Goal: Task Accomplishment & Management: Manage account settings

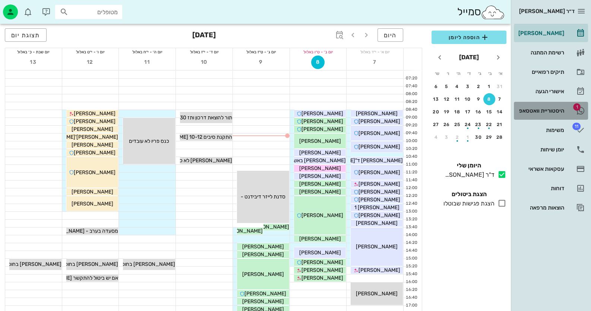
click at [559, 108] on div "היסטוריית וואטסאפ" at bounding box center [539, 111] width 47 height 6
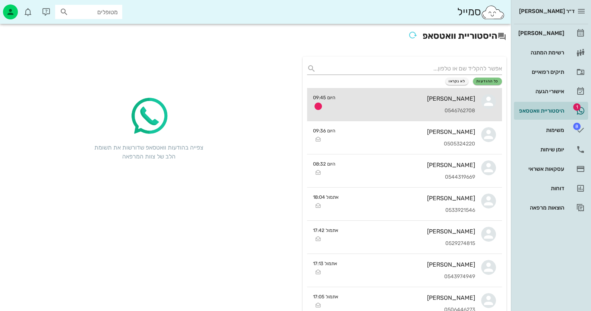
click at [450, 105] on div "[PERSON_NAME] 0546762708" at bounding box center [408, 104] width 134 height 33
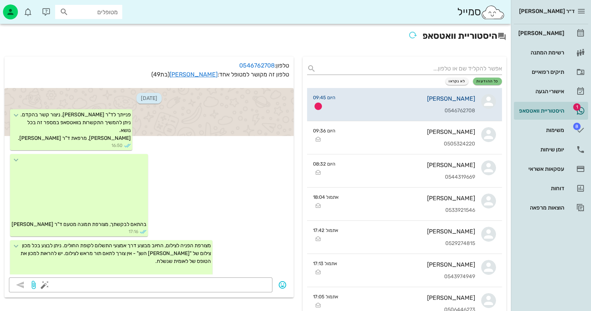
scroll to position [138, 0]
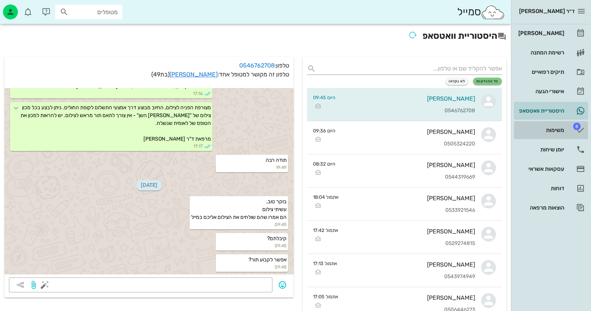
click at [565, 131] on link "8 משימות" at bounding box center [550, 130] width 74 height 18
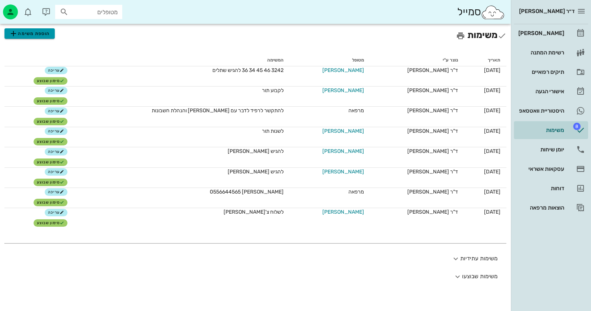
click at [42, 34] on span "הוספת משימה" at bounding box center [29, 33] width 41 height 9
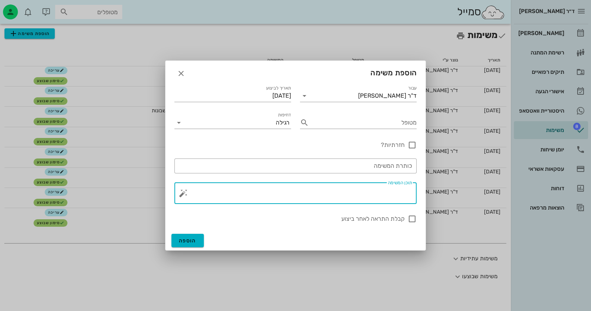
click at [336, 191] on textarea "תוכן המשימה" at bounding box center [298, 195] width 227 height 18
click at [376, 190] on textarea "[PERSON_NAME], בוורטסאפ" at bounding box center [298, 195] width 227 height 18
type textarea "[PERSON_NAME], בוואטסאפ"
drag, startPoint x: 411, startPoint y: 217, endPoint x: 398, endPoint y: 218, distance: 13.4
click at [411, 217] on div at bounding box center [411, 218] width 13 height 13
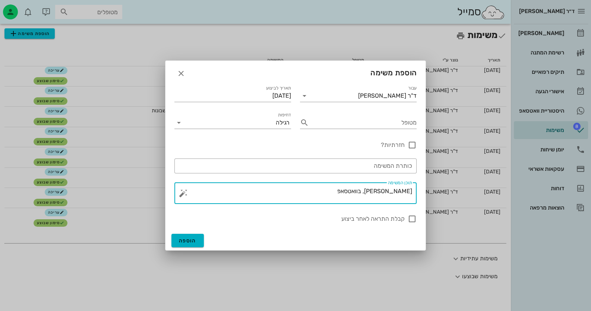
checkbox input "true"
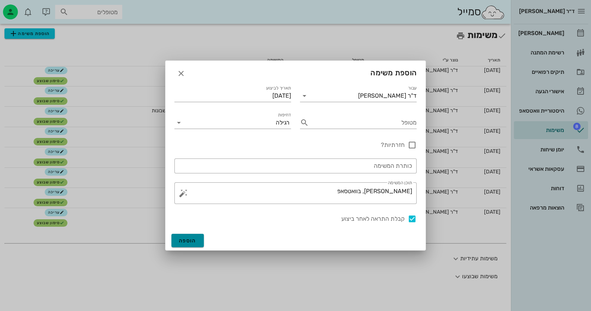
click at [197, 239] on button "הוספה" at bounding box center [187, 239] width 32 height 13
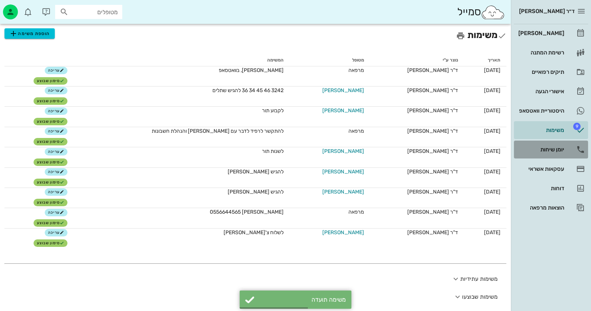
click at [551, 145] on div "יומן שיחות" at bounding box center [539, 149] width 47 height 12
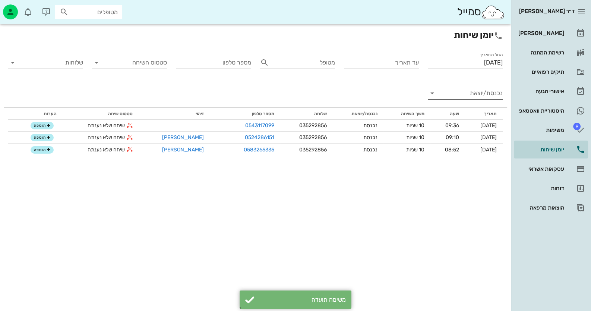
click at [482, 94] on input "נכנסת/יוצאת" at bounding box center [470, 93] width 63 height 12
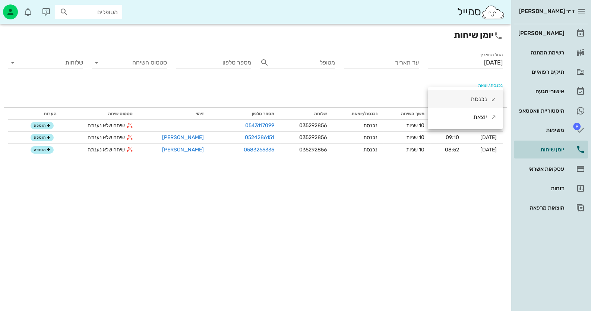
click at [475, 95] on div "נכנסת" at bounding box center [478, 99] width 16 height 18
click at [472, 62] on input "[DATE]" at bounding box center [464, 63] width 75 height 12
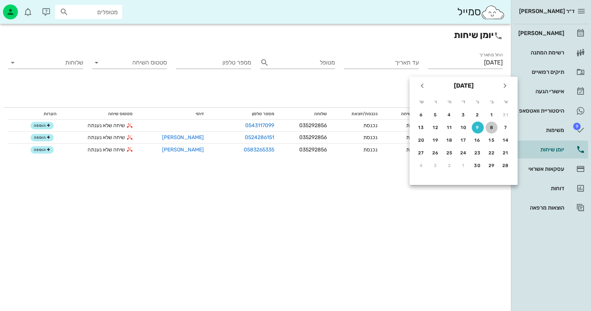
click at [492, 125] on div "8" at bounding box center [491, 127] width 12 height 5
type input "[DATE]"
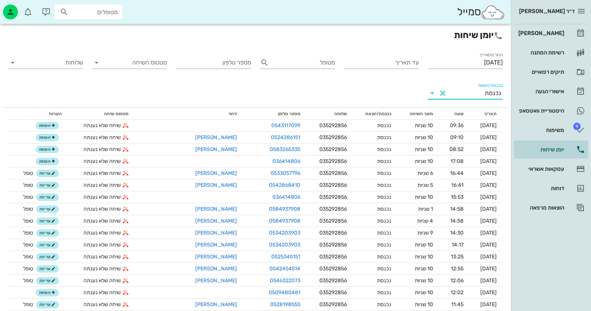
click at [467, 92] on input "נכנסת/יוצאת" at bounding box center [466, 93] width 36 height 12
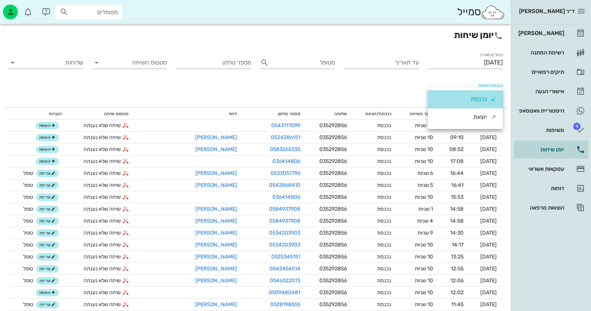
click at [469, 99] on div "נכנסת" at bounding box center [464, 99] width 75 height 18
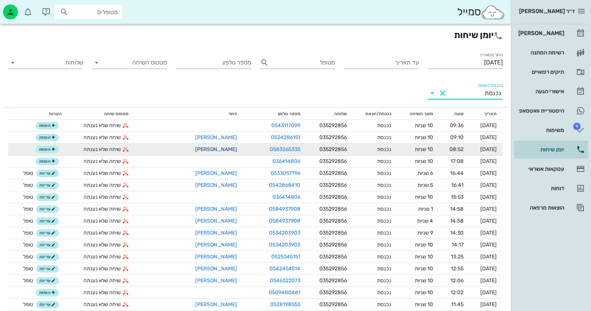
click at [225, 149] on link "[PERSON_NAME]" at bounding box center [216, 149] width 42 height 6
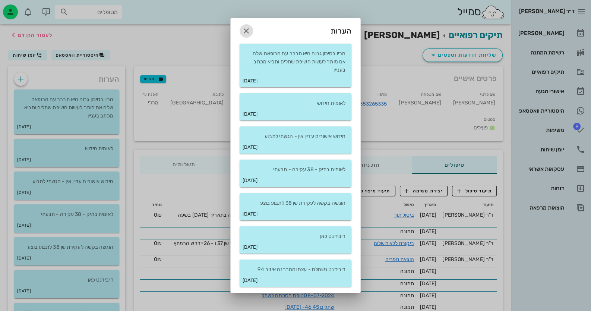
click at [248, 32] on icon "button" at bounding box center [246, 30] width 9 height 9
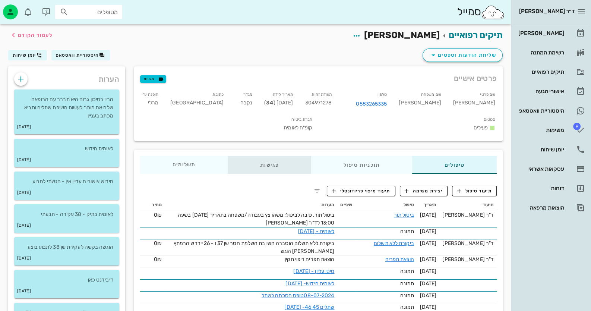
click at [272, 156] on div "פגישות" at bounding box center [269, 165] width 83 height 18
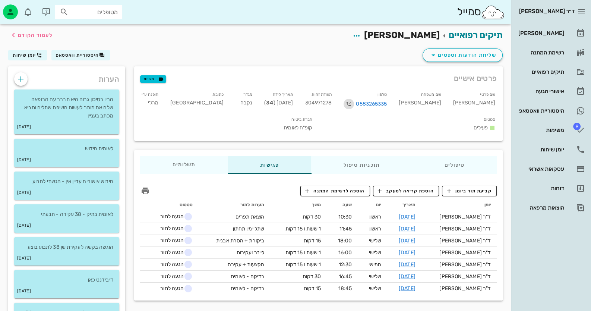
click at [353, 102] on icon "button" at bounding box center [348, 103] width 9 height 9
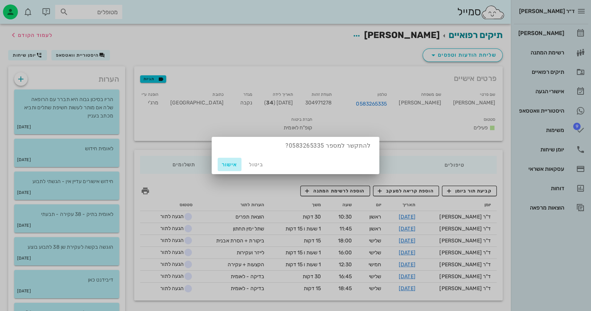
click at [228, 165] on span "אישור" at bounding box center [229, 164] width 18 height 6
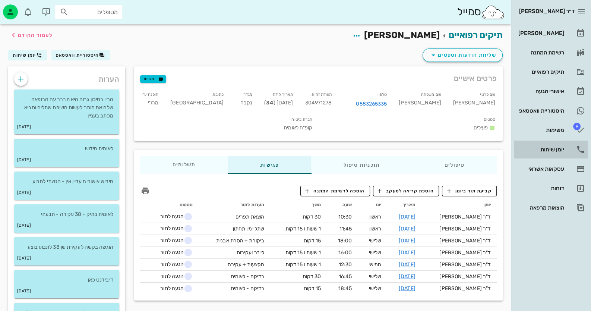
click at [557, 148] on div "יומן שיחות" at bounding box center [539, 149] width 47 height 6
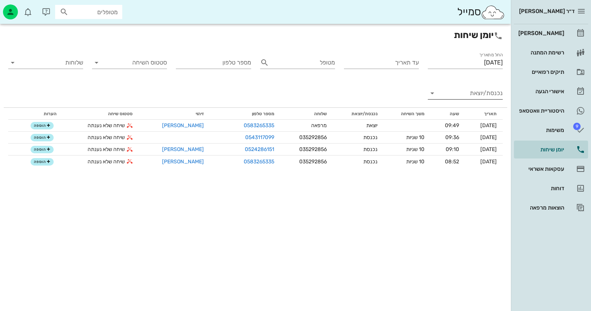
click at [481, 95] on input "נכנסת/יוצאת" at bounding box center [470, 93] width 63 height 12
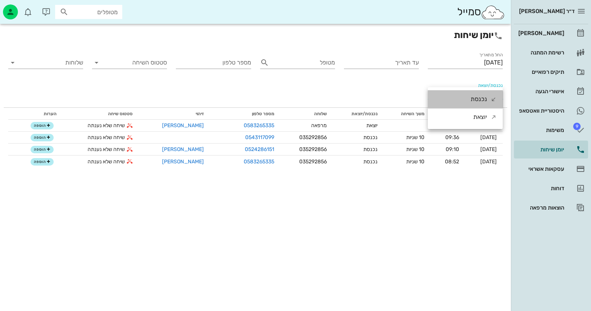
click at [475, 98] on div "נכנסת" at bounding box center [478, 99] width 16 height 18
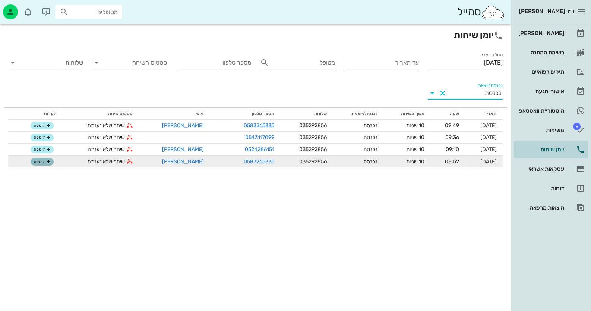
click at [44, 163] on span "הוספה" at bounding box center [42, 161] width 16 height 4
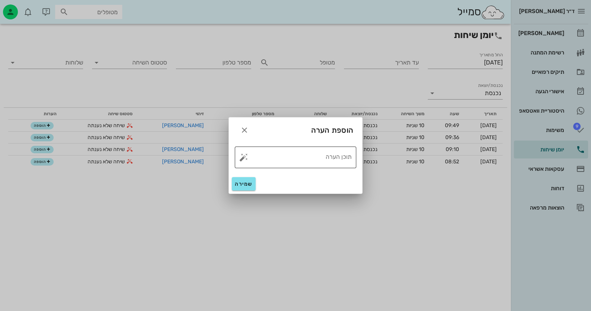
click at [241, 154] on button "button" at bounding box center [243, 157] width 9 height 9
click at [334, 157] on textarea "תוכן הערה" at bounding box center [298, 159] width 106 height 18
click at [341, 154] on textarea "בטחפול, לא עונה" at bounding box center [298, 159] width 106 height 18
type textarea "בטיפול, לא עונה"
click at [238, 181] on span "שמירה" at bounding box center [244, 184] width 18 height 6
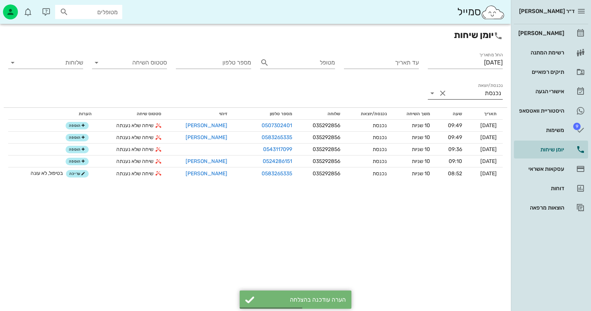
click at [460, 94] on input "נכנסת/יוצאת" at bounding box center [466, 93] width 36 height 12
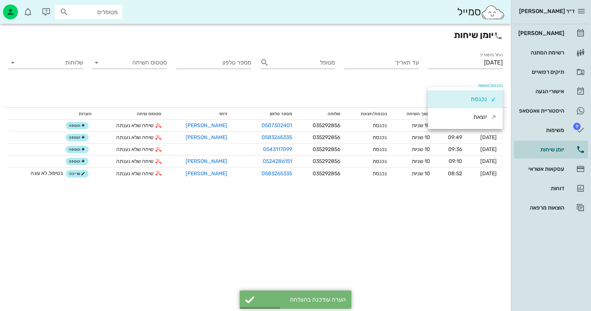
click at [471, 100] on div "נכנסת" at bounding box center [478, 99] width 16 height 18
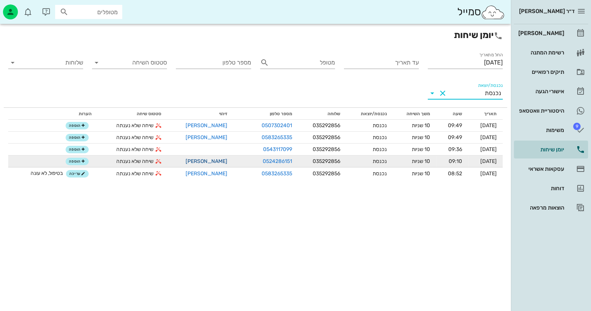
click at [205, 162] on link "[PERSON_NAME]" at bounding box center [206, 161] width 42 height 6
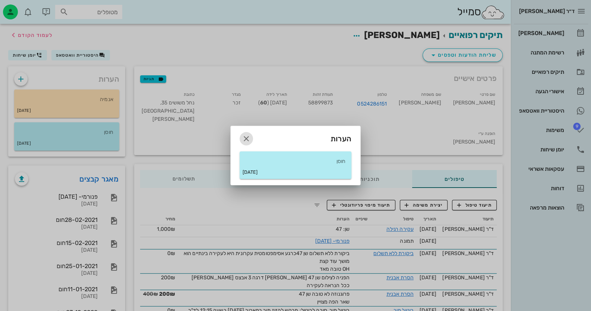
click at [245, 137] on icon "button" at bounding box center [246, 138] width 9 height 9
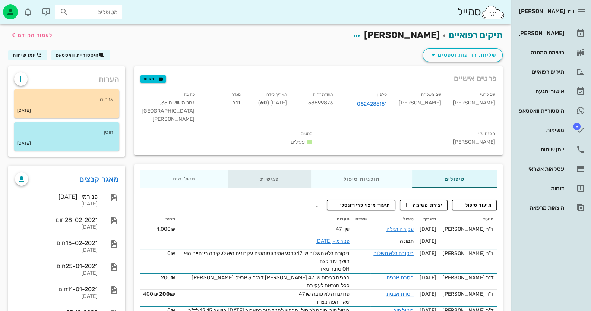
click at [267, 170] on div "פגישות" at bounding box center [269, 179] width 83 height 18
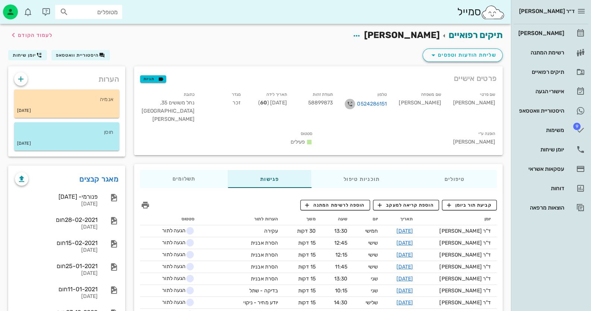
click at [354, 104] on icon "button" at bounding box center [349, 103] width 9 height 9
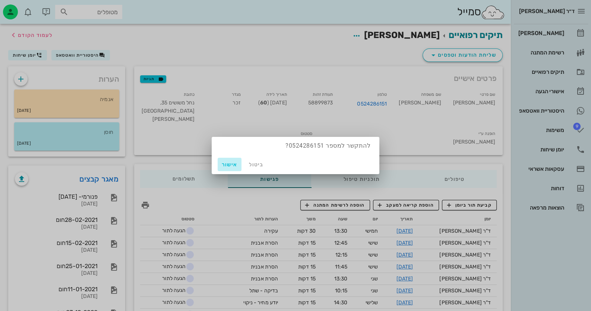
click at [228, 163] on span "אישור" at bounding box center [229, 164] width 18 height 6
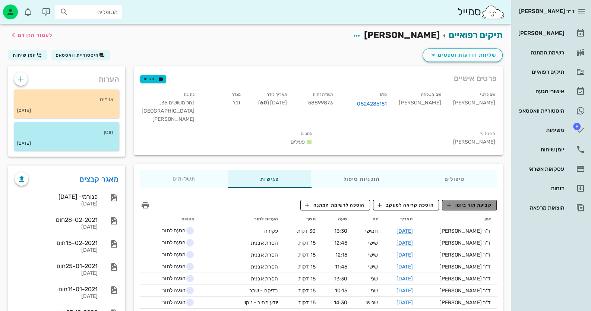
click at [461, 201] on span "קביעת תור ביומן" at bounding box center [468, 204] width 45 height 7
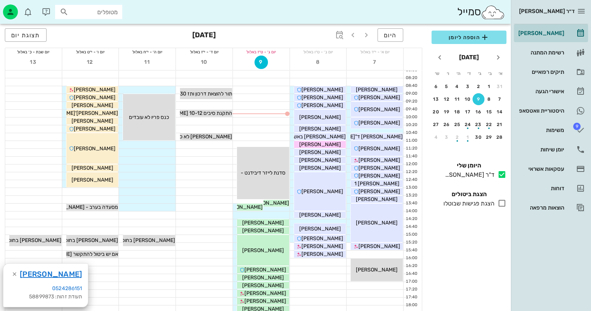
scroll to position [37, 0]
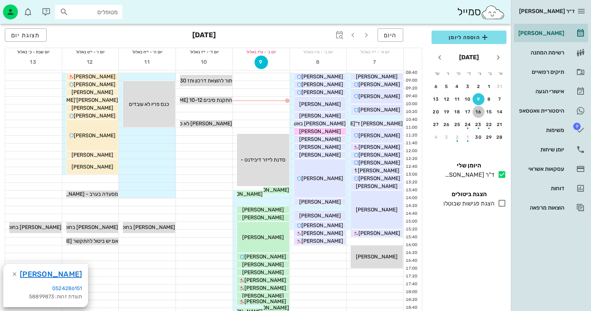
click at [478, 110] on div "16" at bounding box center [478, 111] width 12 height 5
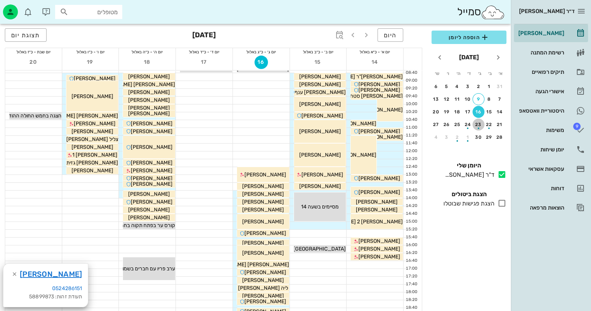
click at [478, 124] on div "button" at bounding box center [478, 126] width 12 height 4
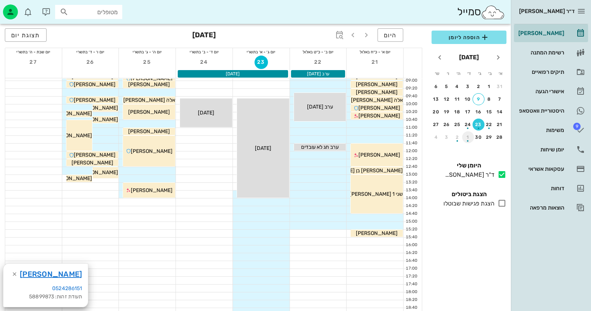
click at [464, 138] on div "button" at bounding box center [468, 139] width 12 height 4
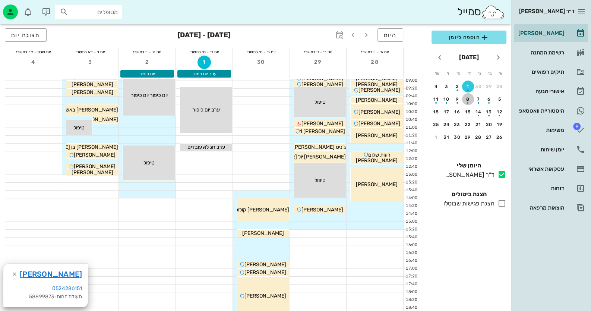
click at [468, 101] on div "button" at bounding box center [468, 101] width 12 height 4
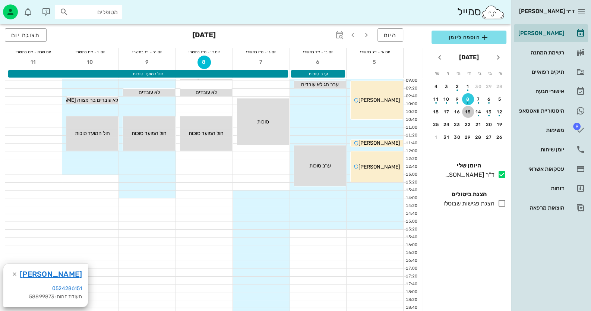
click at [465, 112] on div "15" at bounding box center [468, 111] width 12 height 5
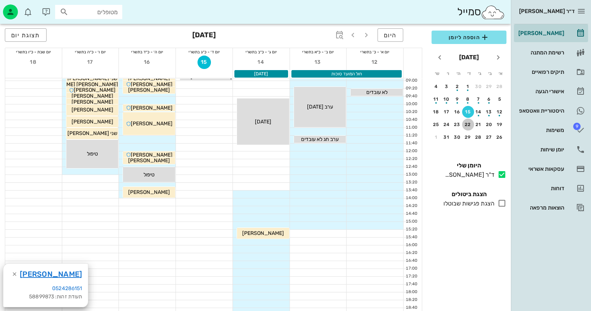
click at [469, 124] on div "22" at bounding box center [468, 124] width 12 height 5
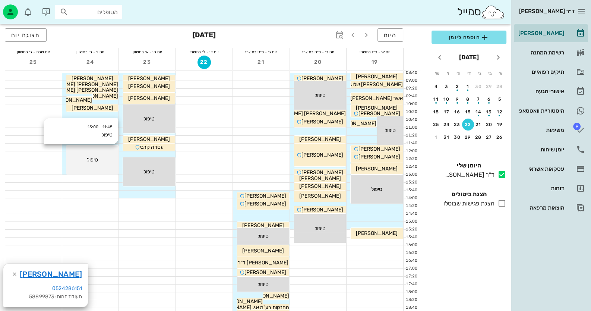
click at [108, 169] on div "11:45 - 13:00 טיפול טיפול" at bounding box center [92, 159] width 52 height 29
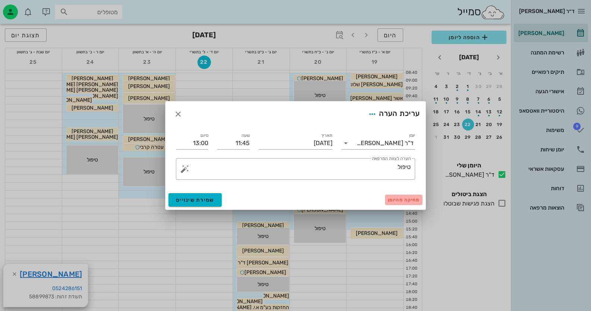
click at [405, 200] on span "מחיקה מהיומן" at bounding box center [404, 199] width 32 height 5
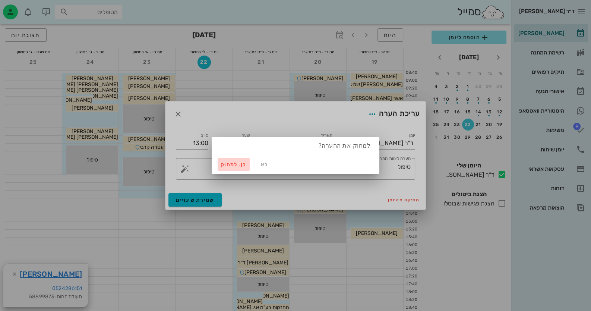
click at [234, 162] on span "כן. למחוק" at bounding box center [233, 164] width 26 height 6
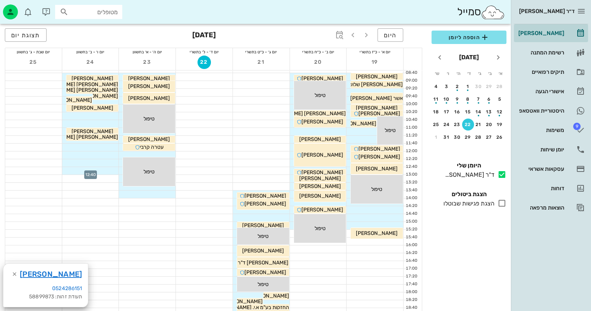
click at [108, 171] on div at bounding box center [90, 170] width 57 height 7
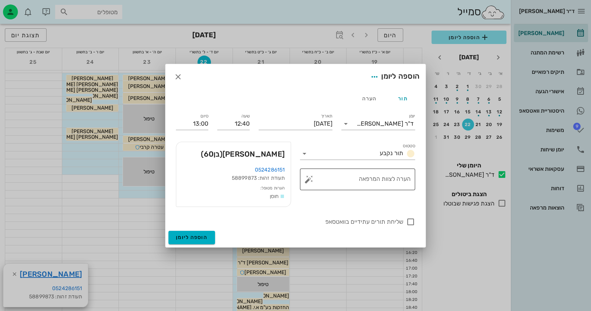
click at [309, 179] on button "button" at bounding box center [308, 179] width 9 height 9
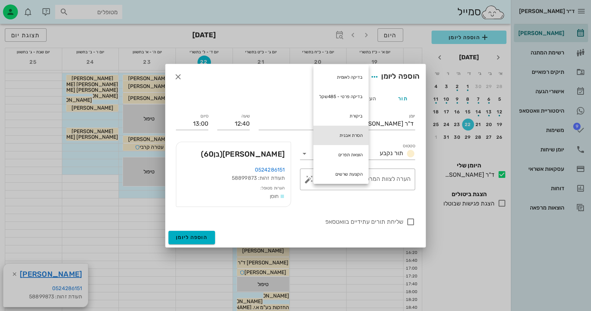
click at [352, 132] on div "הסרת אבנית" at bounding box center [340, 134] width 55 height 19
type textarea "הסרת אבנית"
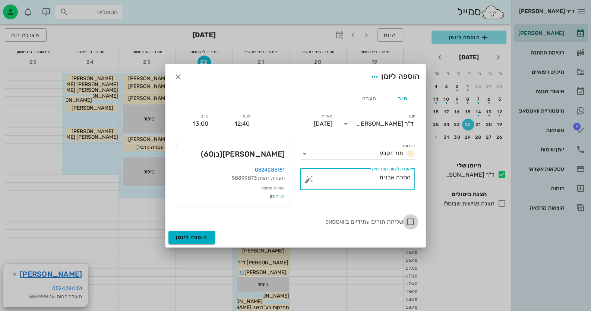
click at [412, 221] on div at bounding box center [410, 221] width 13 height 13
checkbox input "true"
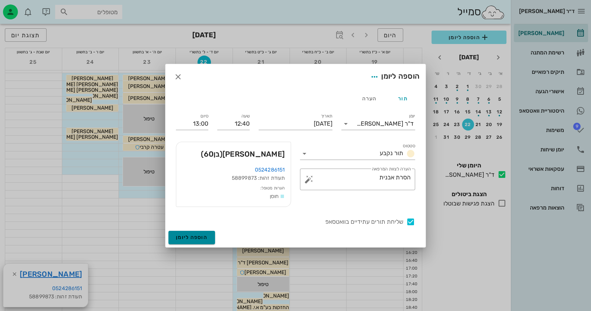
click at [207, 235] on span "הוספה ליומן" at bounding box center [192, 237] width 32 height 6
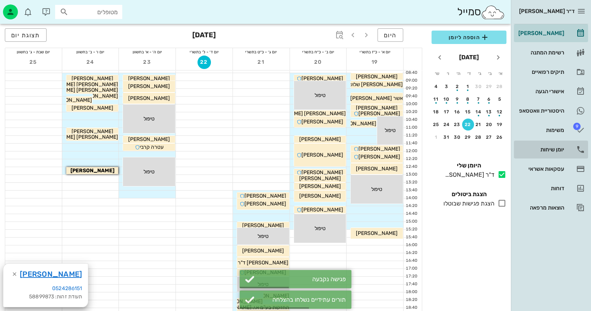
click at [555, 152] on div "יומן שיחות" at bounding box center [539, 149] width 47 height 12
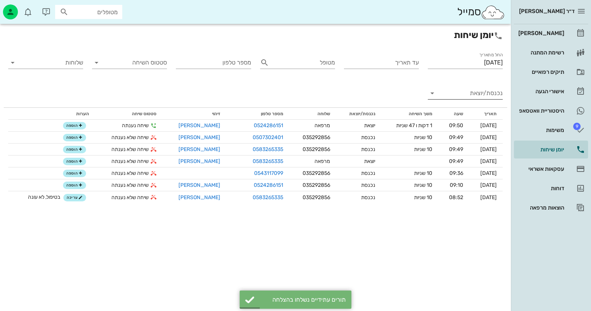
click at [490, 90] on input "נכנסת/יוצאת" at bounding box center [470, 93] width 63 height 12
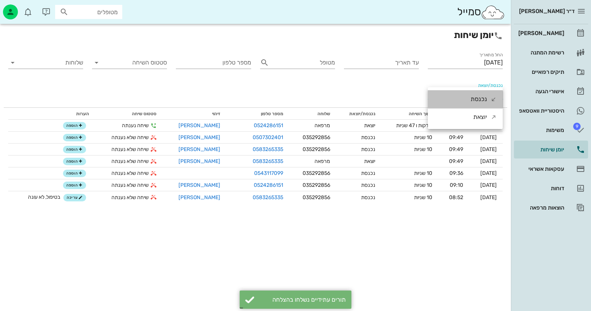
click at [482, 100] on div "נכנסת" at bounding box center [478, 99] width 16 height 18
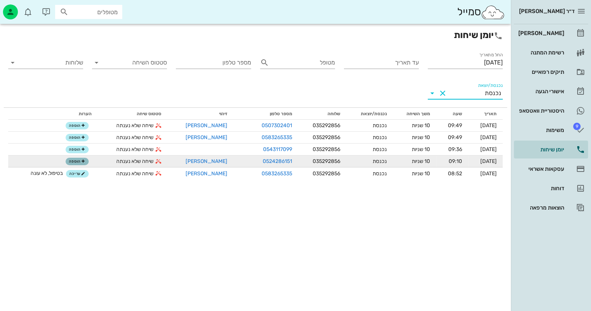
click at [79, 160] on span "הוספה" at bounding box center [77, 161] width 16 height 4
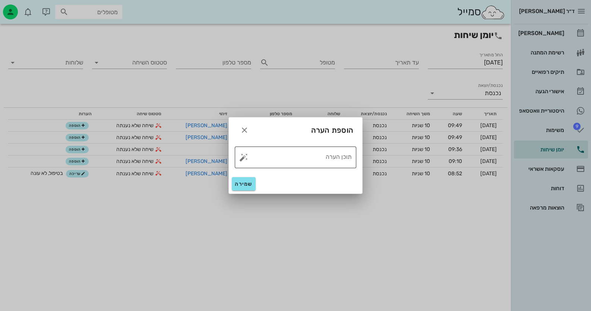
click at [242, 158] on button "button" at bounding box center [243, 157] width 9 height 9
click at [285, 149] on div "טופל" at bounding box center [275, 148] width 55 height 19
type textarea "טופל"
click at [252, 181] on button "שמירה" at bounding box center [244, 183] width 24 height 13
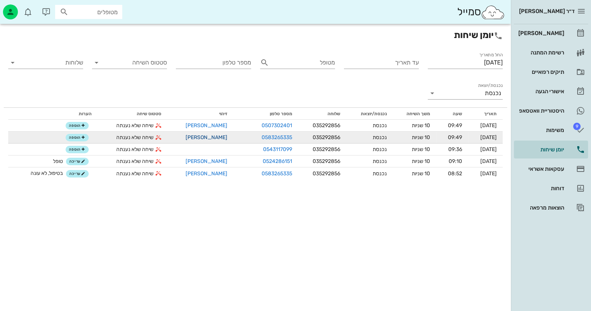
click at [203, 134] on link "[PERSON_NAME]" at bounding box center [206, 137] width 42 height 6
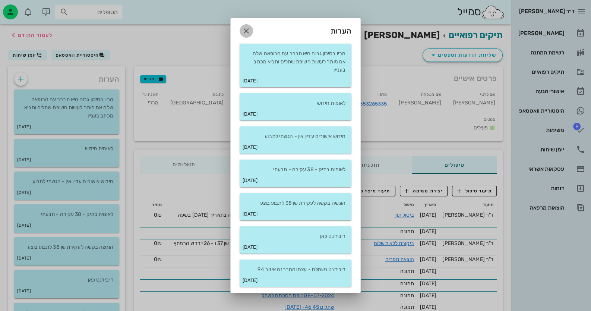
click at [245, 32] on icon "button" at bounding box center [246, 30] width 9 height 9
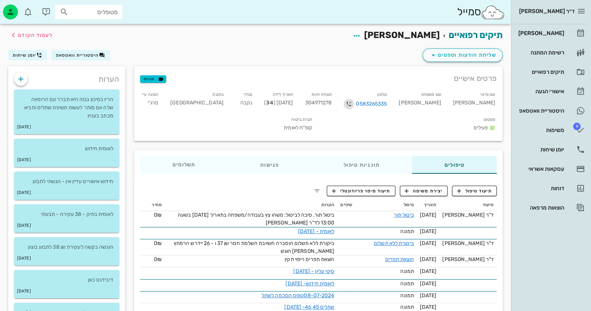
click at [353, 104] on icon "button" at bounding box center [348, 103] width 9 height 9
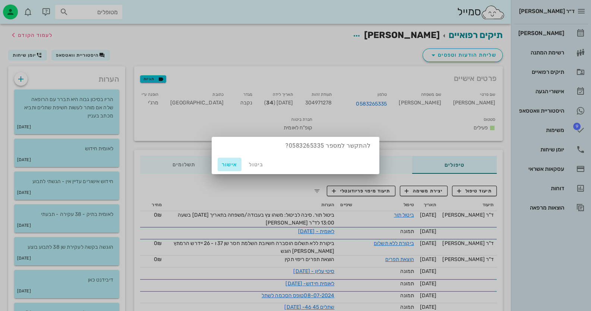
click at [228, 163] on span "אישור" at bounding box center [229, 164] width 18 height 6
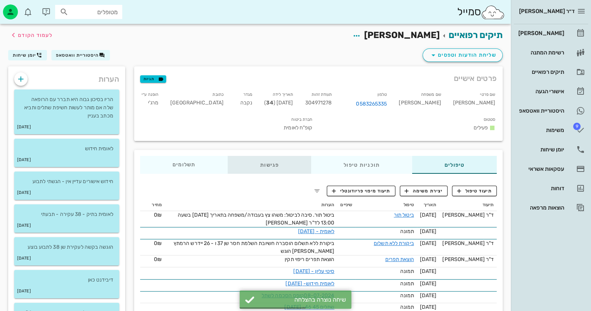
click at [269, 160] on div "פגישות" at bounding box center [269, 165] width 83 height 18
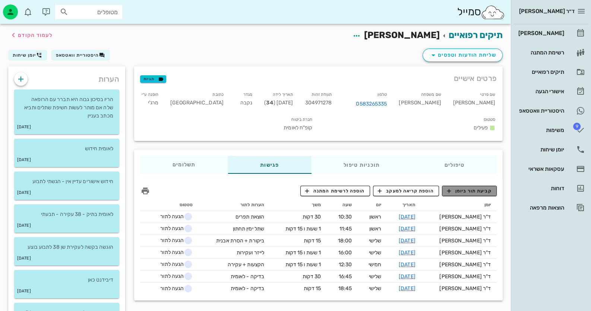
click at [471, 187] on span "קביעת תור ביומן" at bounding box center [468, 190] width 45 height 7
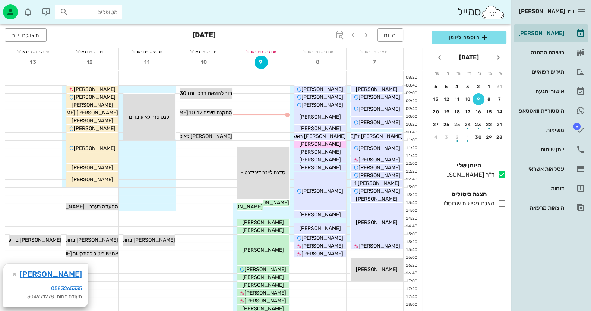
scroll to position [37, 0]
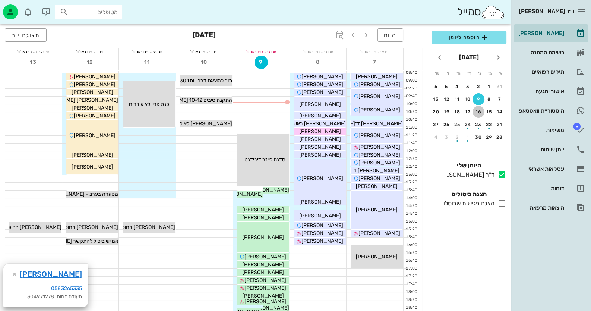
click at [475, 113] on div "16" at bounding box center [478, 111] width 12 height 5
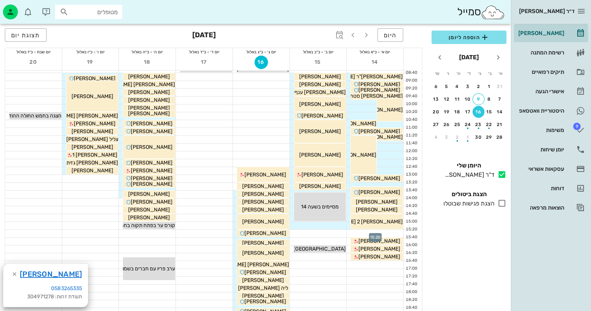
click at [395, 233] on div at bounding box center [374, 232] width 57 height 7
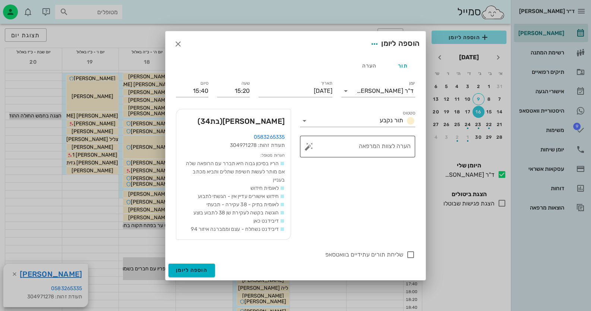
click at [307, 148] on button "button" at bounding box center [308, 146] width 9 height 9
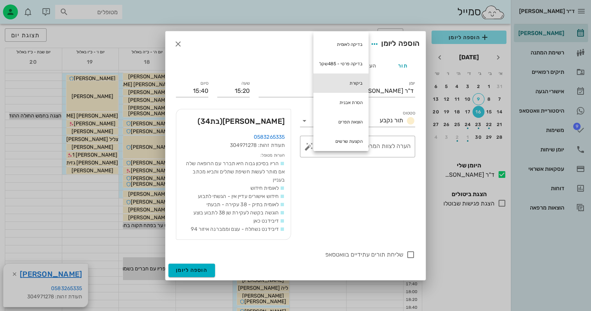
click at [352, 84] on div "ביקורת" at bounding box center [340, 82] width 55 height 19
type textarea "ביקורת"
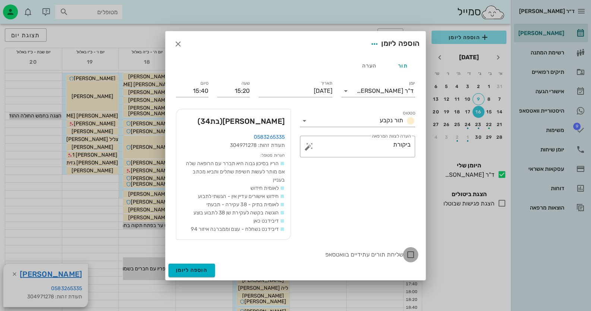
click at [410, 253] on div at bounding box center [410, 254] width 13 height 13
checkbox input "true"
click at [356, 153] on textarea "ביקורת" at bounding box center [360, 148] width 100 height 18
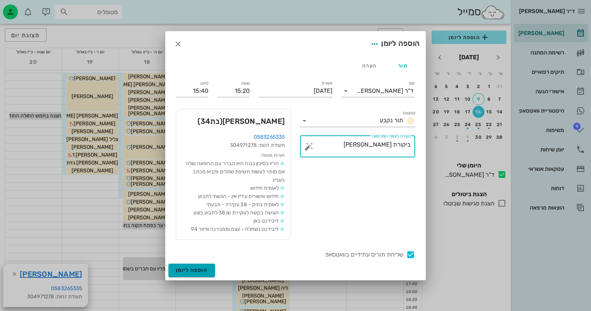
type textarea "ביקורת [PERSON_NAME]"
click at [197, 271] on span "הוספה ליומן" at bounding box center [192, 270] width 32 height 6
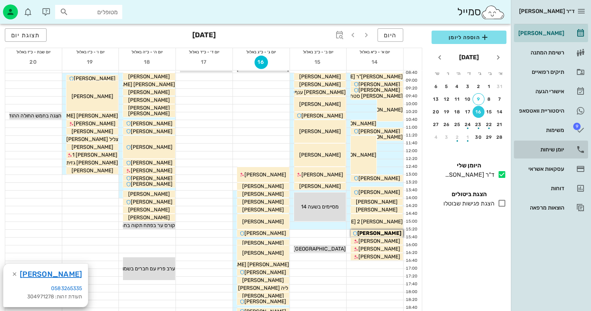
click at [552, 147] on div "יומן שיחות" at bounding box center [539, 149] width 47 height 6
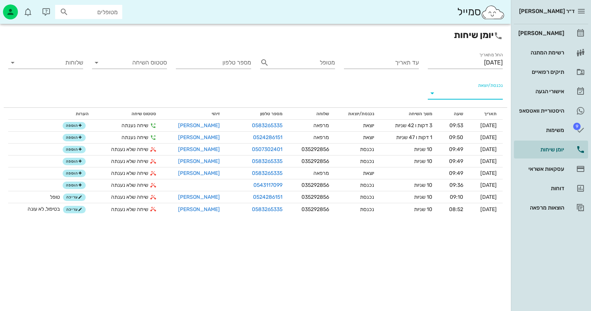
click at [494, 87] on input "נכנסת/יוצאת" at bounding box center [470, 93] width 63 height 12
click at [475, 102] on div "נכנסת" at bounding box center [478, 99] width 16 height 18
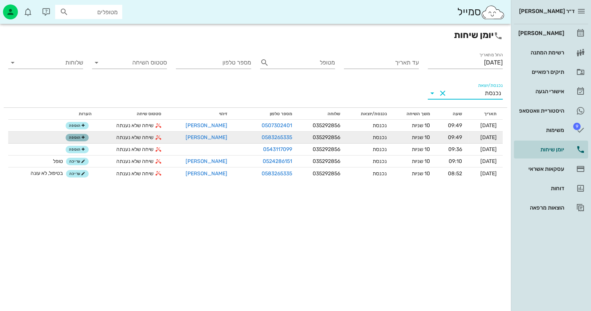
click at [78, 136] on span "הוספה" at bounding box center [77, 137] width 16 height 4
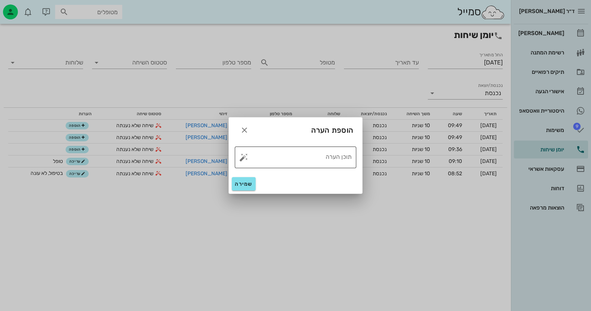
click at [243, 156] on button "button" at bounding box center [243, 157] width 9 height 9
click at [279, 149] on div "טופל" at bounding box center [275, 148] width 55 height 19
type textarea "טופל"
click at [239, 181] on span "שמירה" at bounding box center [244, 184] width 18 height 6
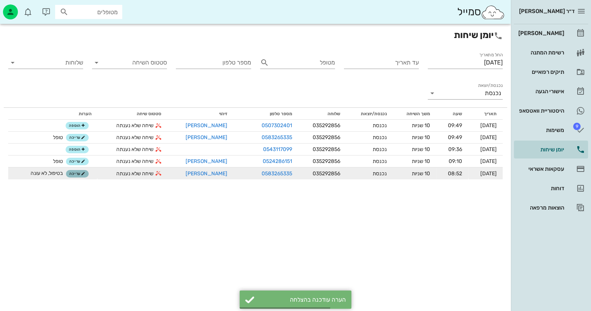
click at [77, 171] on span "עריכה" at bounding box center [77, 173] width 16 height 4
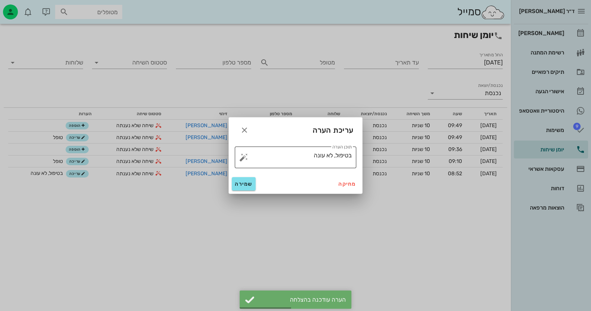
click at [242, 158] on button "button" at bounding box center [243, 157] width 9 height 9
click at [298, 147] on div "טופל" at bounding box center [275, 148] width 55 height 19
type textarea "בטיפול, לא עונה טופל"
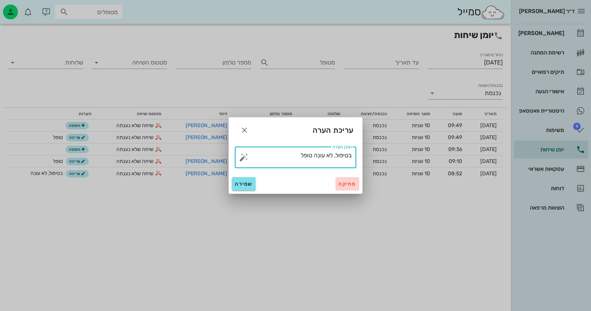
click at [351, 181] on span "מחיקה" at bounding box center [347, 184] width 18 height 6
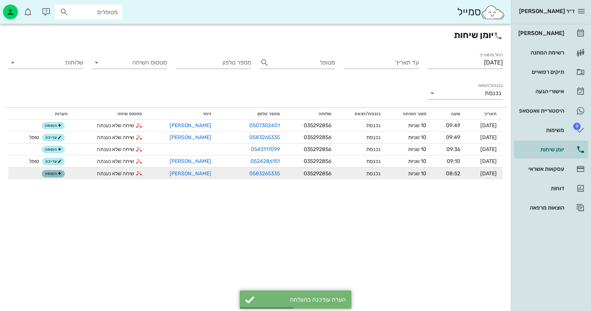
click at [57, 172] on icon "button" at bounding box center [59, 173] width 4 height 4
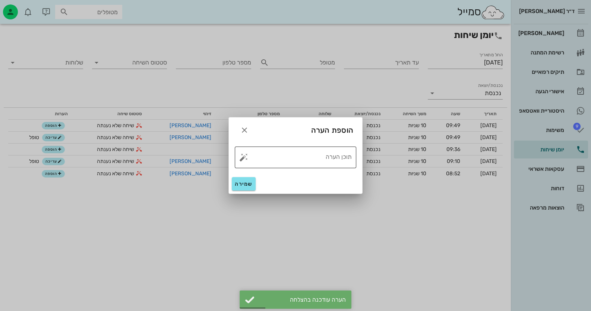
click at [242, 159] on button "button" at bounding box center [243, 157] width 9 height 9
click at [285, 150] on div "טופל" at bounding box center [275, 148] width 55 height 19
type textarea "טופל"
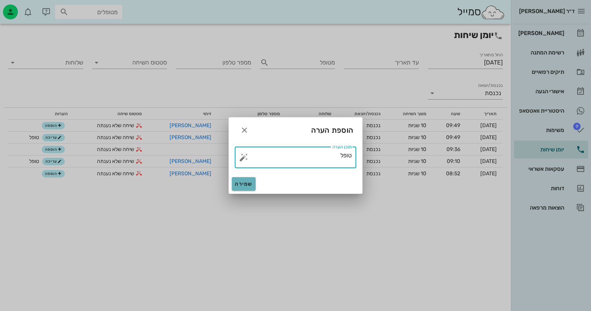
click at [249, 185] on span "שמירה" at bounding box center [244, 184] width 18 height 6
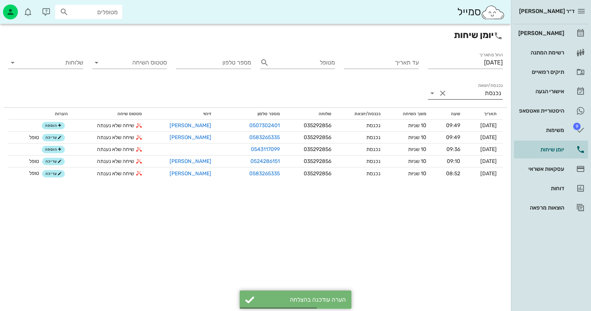
click at [487, 94] on div "נכנסת" at bounding box center [492, 93] width 16 height 7
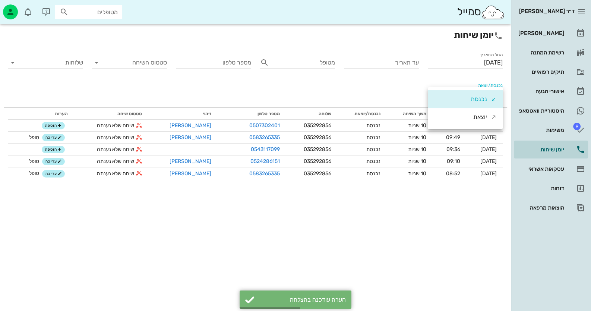
click at [484, 94] on div "נכנסת" at bounding box center [478, 99] width 16 height 18
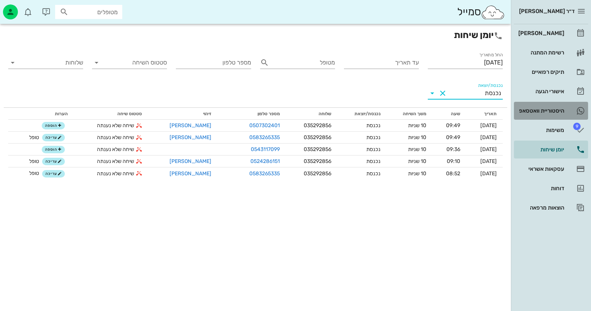
click at [552, 109] on div "היסטוריית וואטסאפ" at bounding box center [539, 111] width 47 height 6
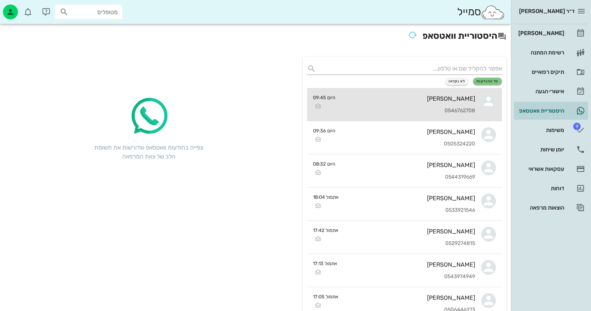
click at [461, 101] on div "[PERSON_NAME]" at bounding box center [408, 98] width 134 height 7
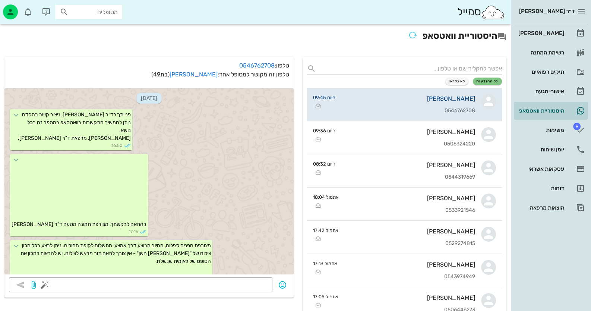
scroll to position [159, 0]
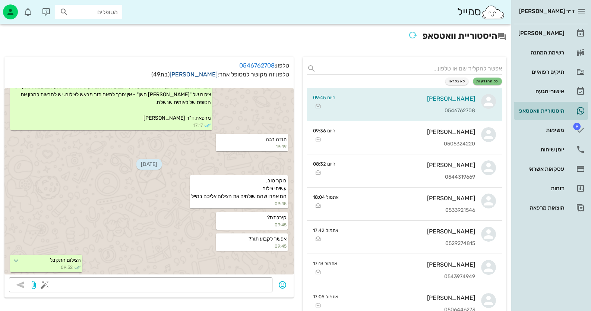
click at [203, 74] on link "[PERSON_NAME]" at bounding box center [193, 74] width 48 height 7
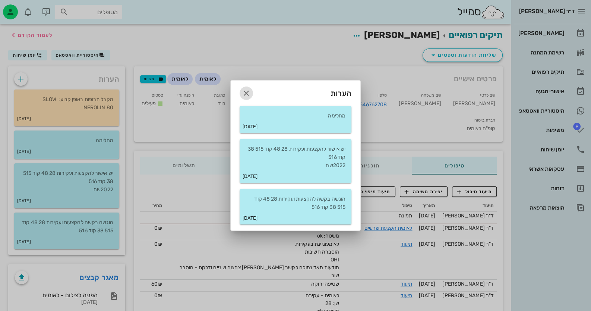
click at [246, 93] on icon "button" at bounding box center [246, 93] width 9 height 9
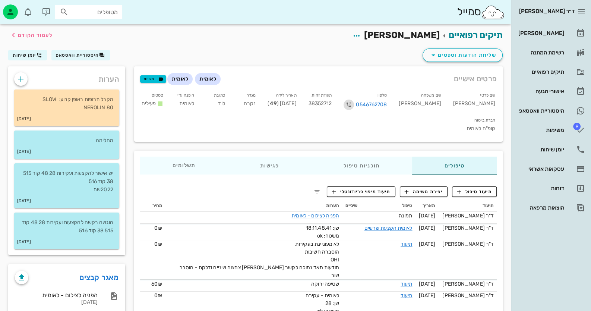
click at [353, 102] on icon "button" at bounding box center [348, 104] width 9 height 9
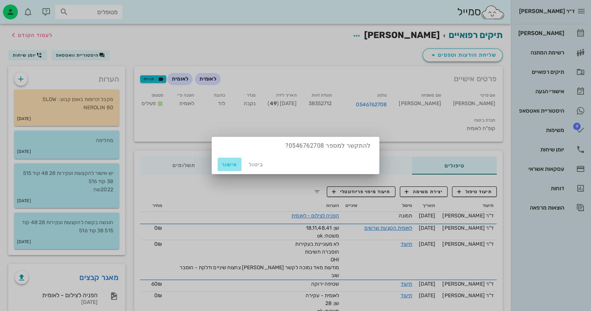
click at [232, 163] on span "אישור" at bounding box center [229, 164] width 18 height 6
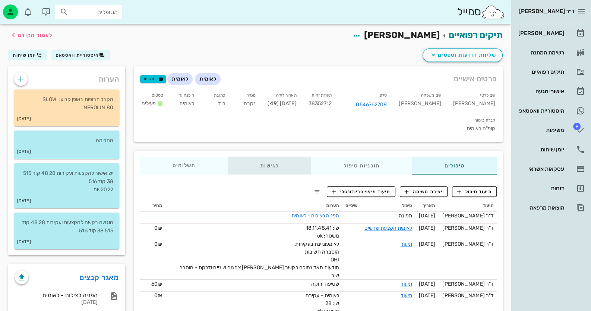
click at [272, 156] on div "פגישות" at bounding box center [269, 165] width 83 height 18
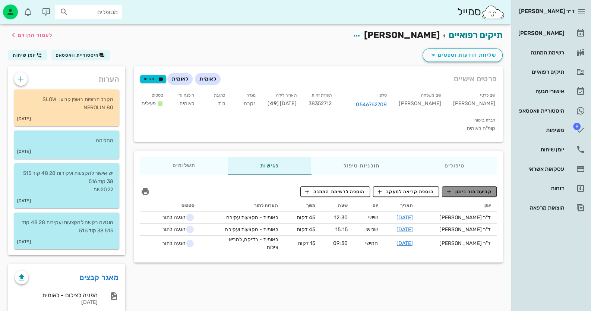
click at [471, 188] on span "קביעת תור ביומן" at bounding box center [468, 191] width 45 height 7
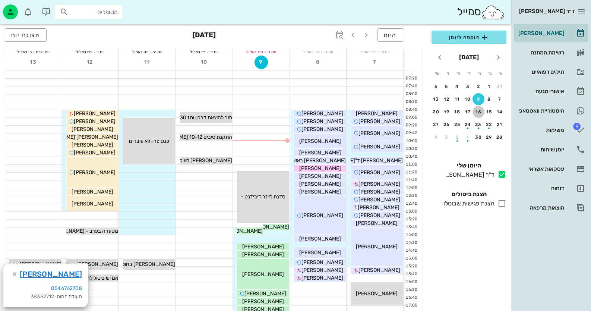
click at [479, 112] on div "16" at bounding box center [478, 111] width 12 height 5
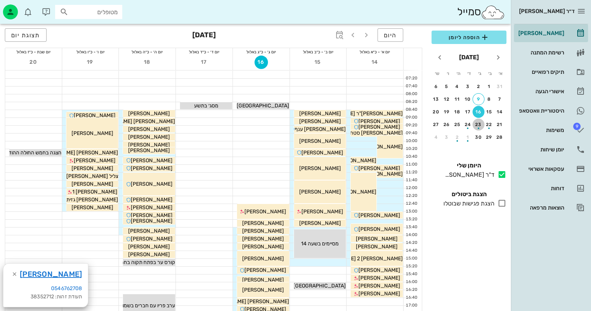
click at [478, 122] on div "23" at bounding box center [478, 124] width 12 height 5
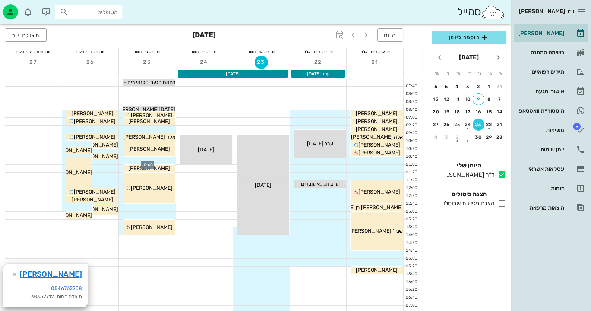
click at [166, 160] on div at bounding box center [147, 160] width 57 height 7
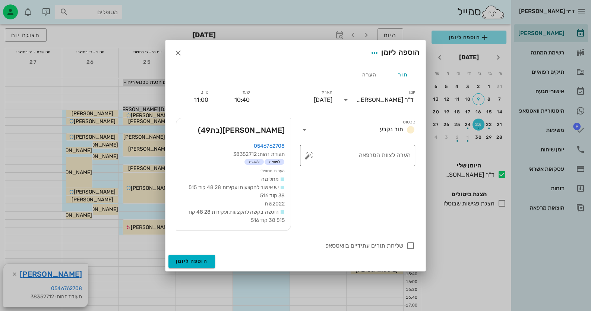
click at [309, 154] on button "button" at bounding box center [308, 155] width 9 height 9
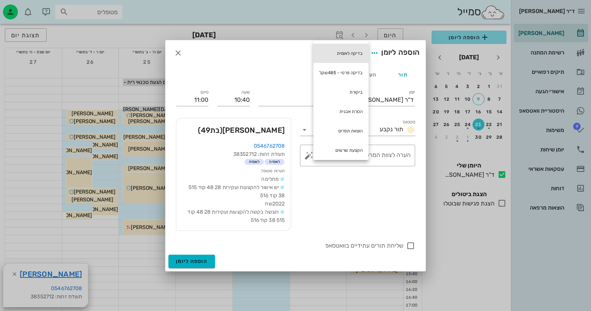
click at [357, 52] on div "בדיקה לאומית" at bounding box center [340, 53] width 55 height 19
type textarea "בדיקה לאומית"
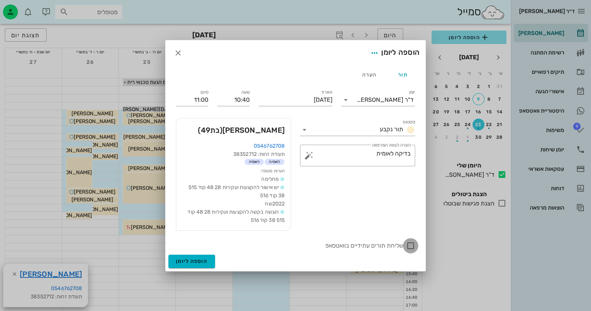
click at [413, 242] on div at bounding box center [410, 245] width 13 height 13
checkbox input "true"
click at [201, 260] on span "הוספה ליומן" at bounding box center [192, 261] width 32 height 6
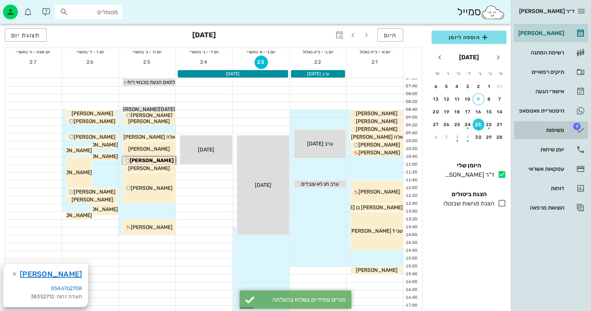
click at [568, 133] on link "9 משימות" at bounding box center [550, 130] width 74 height 18
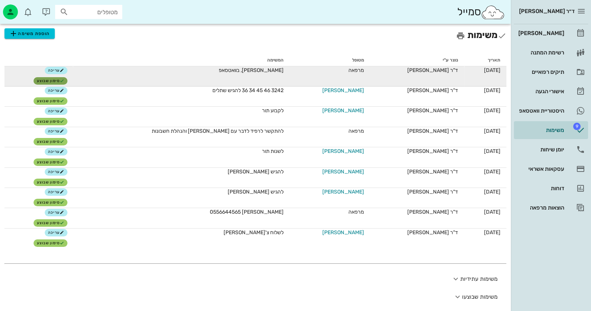
click at [64, 81] on span "סימון שבוצע" at bounding box center [51, 81] width 28 height 4
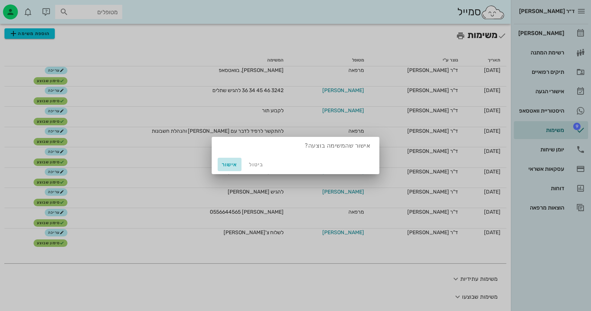
click at [233, 166] on span "אישור" at bounding box center [229, 164] width 18 height 6
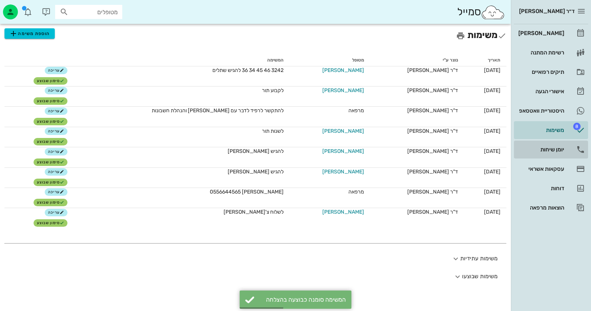
click at [554, 149] on div "יומן שיחות" at bounding box center [539, 149] width 47 height 6
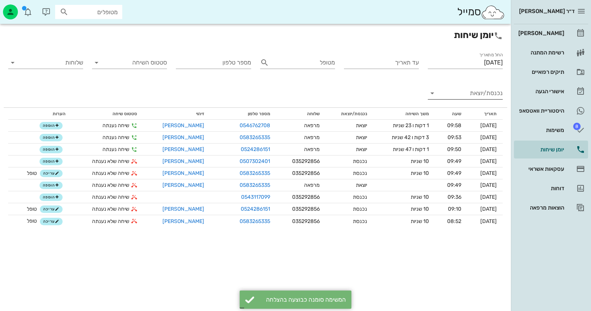
click at [486, 96] on input "נכנסת/יוצאת" at bounding box center [470, 93] width 63 height 12
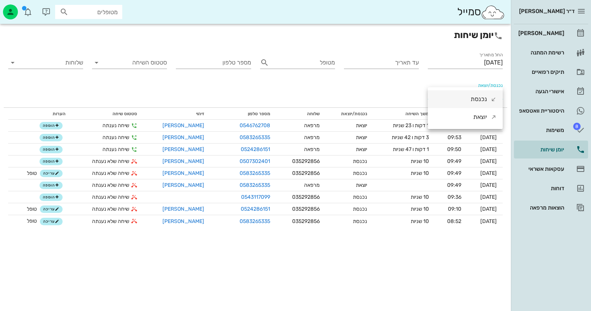
click at [482, 99] on div "נכנסת" at bounding box center [478, 99] width 16 height 18
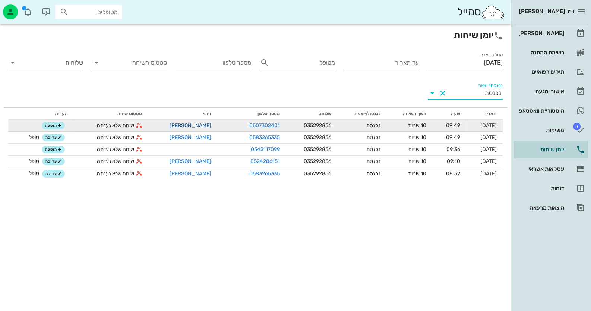
click at [186, 124] on link "[PERSON_NAME]" at bounding box center [190, 125] width 42 height 6
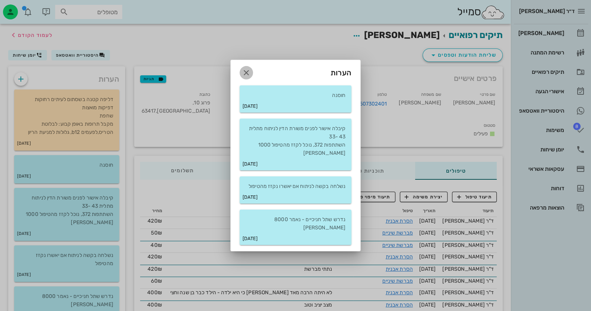
click at [248, 77] on icon "button" at bounding box center [246, 72] width 9 height 9
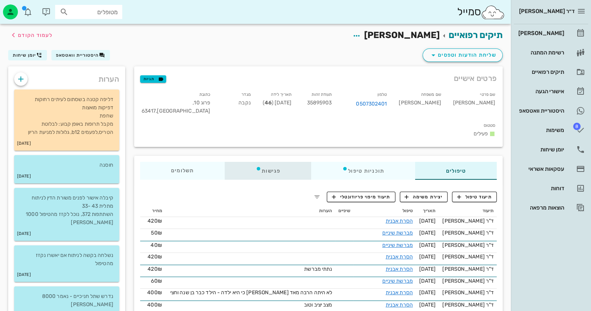
click at [272, 162] on div "פגישות" at bounding box center [268, 171] width 86 height 18
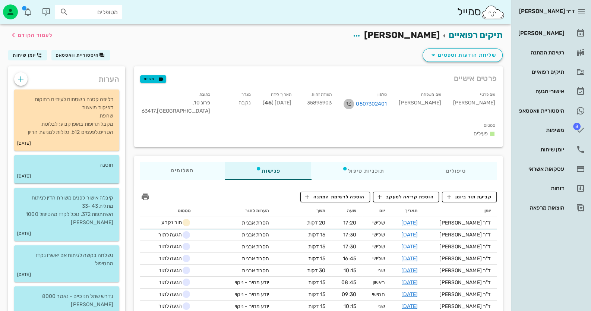
click at [353, 103] on icon "button" at bounding box center [348, 103] width 9 height 9
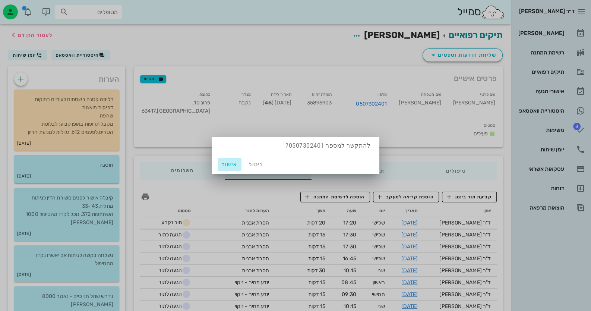
click at [228, 165] on span "אישור" at bounding box center [229, 164] width 18 height 6
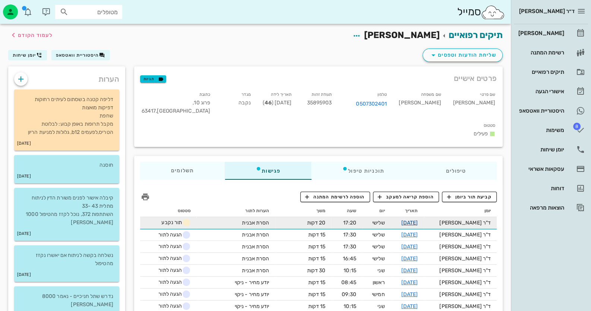
click at [417, 219] on link "[DATE]" at bounding box center [409, 222] width 17 height 6
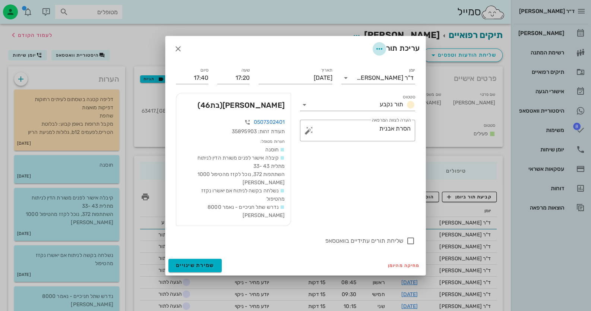
click at [376, 53] on icon "button" at bounding box center [379, 48] width 9 height 9
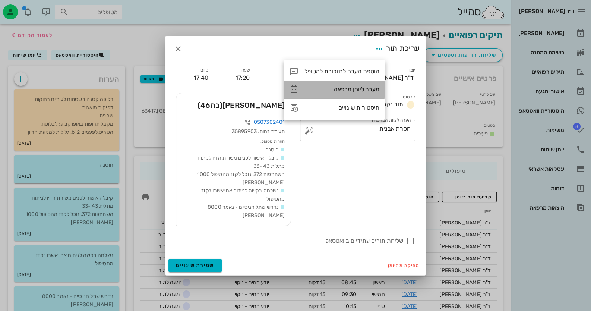
click at [365, 87] on div "מעבר ליומן מרפאה" at bounding box center [341, 89] width 75 height 7
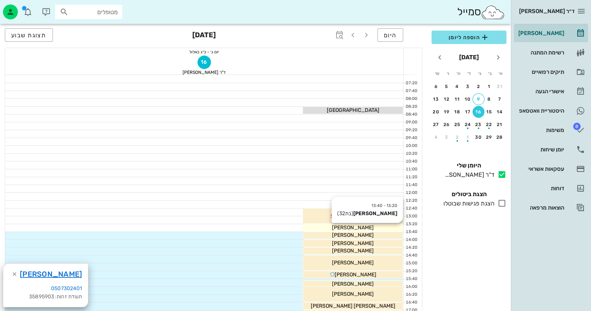
scroll to position [37, 0]
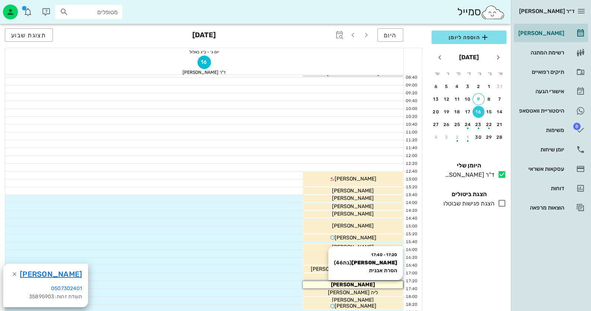
click at [354, 281] on span "[PERSON_NAME]" at bounding box center [353, 284] width 44 height 6
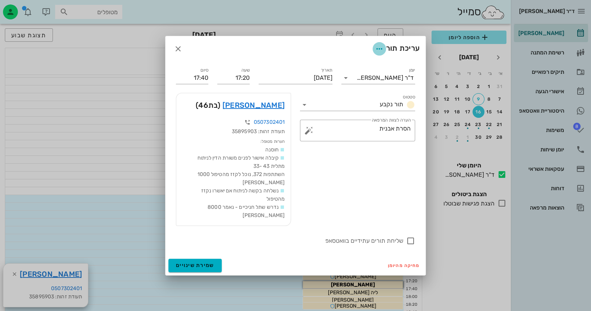
click at [380, 53] on icon "button" at bounding box center [379, 48] width 9 height 9
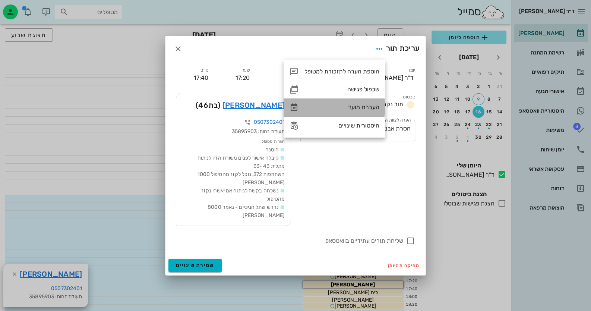
drag, startPoint x: 362, startPoint y: 108, endPoint x: 367, endPoint y: 106, distance: 4.8
click at [363, 107] on div "העברת מועד" at bounding box center [341, 107] width 75 height 7
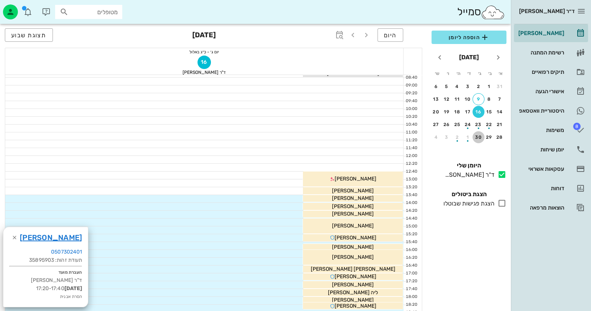
click at [477, 135] on div "30" at bounding box center [478, 136] width 12 height 5
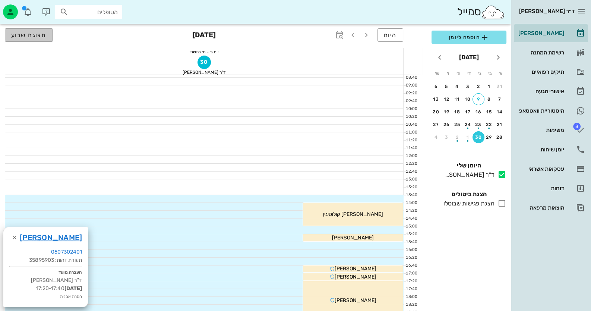
click at [38, 36] on span "תצוגת שבוע" at bounding box center [28, 35] width 35 height 7
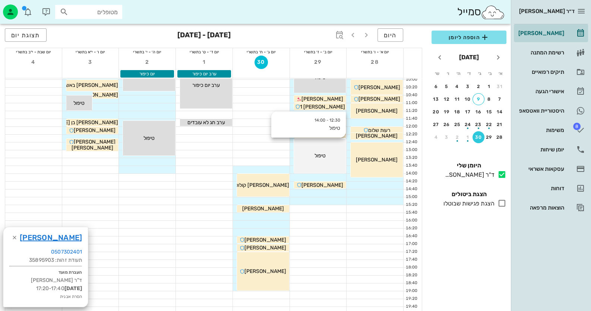
scroll to position [74, 0]
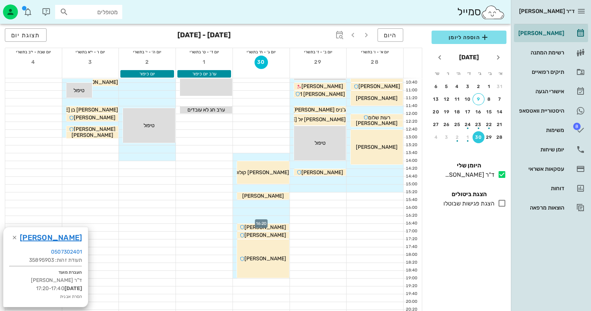
click at [277, 217] on div at bounding box center [261, 219] width 57 height 7
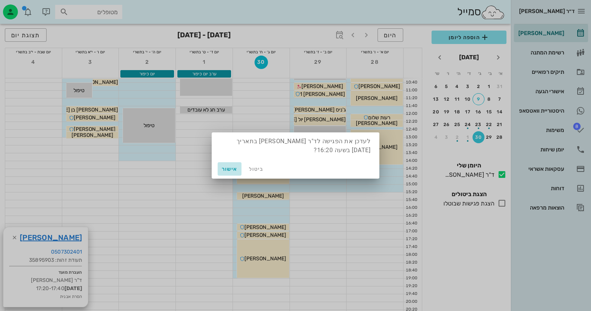
click at [228, 168] on span "אישור" at bounding box center [229, 169] width 18 height 6
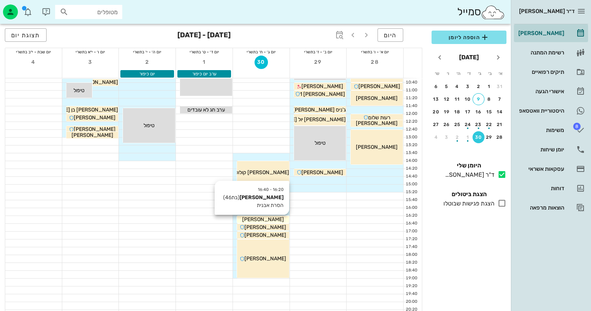
click at [271, 217] on span "[PERSON_NAME]" at bounding box center [263, 219] width 42 height 6
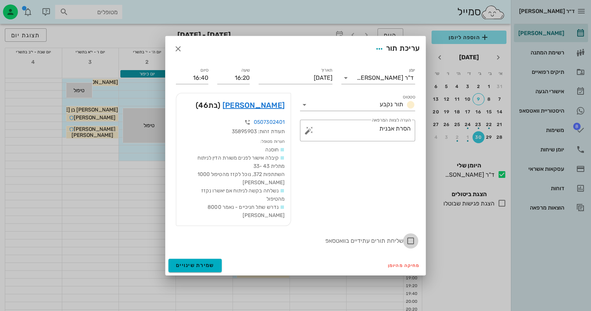
click at [410, 236] on div at bounding box center [410, 240] width 13 height 13
checkbox input "true"
click at [207, 262] on span "שמירת שינויים" at bounding box center [195, 265] width 38 height 6
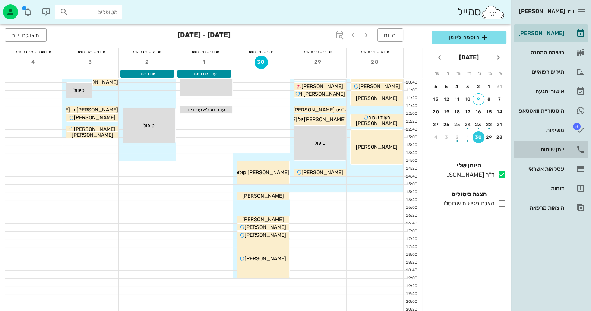
click at [558, 149] on div "יומן שיחות" at bounding box center [539, 149] width 47 height 6
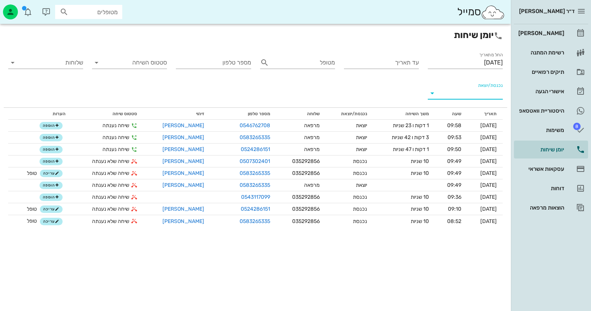
click at [488, 93] on input "נכנסת/יוצאת" at bounding box center [470, 93] width 63 height 12
click at [480, 102] on div "נכנסת" at bounding box center [478, 99] width 16 height 18
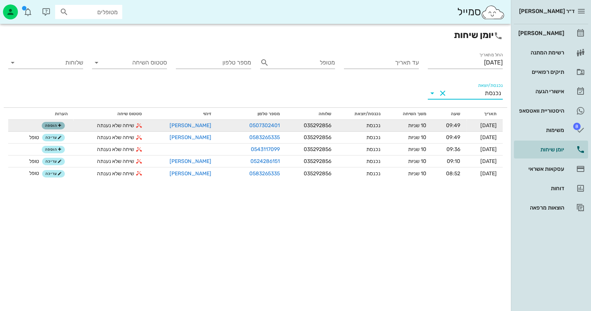
click at [54, 126] on span "הוספה" at bounding box center [53, 125] width 16 height 4
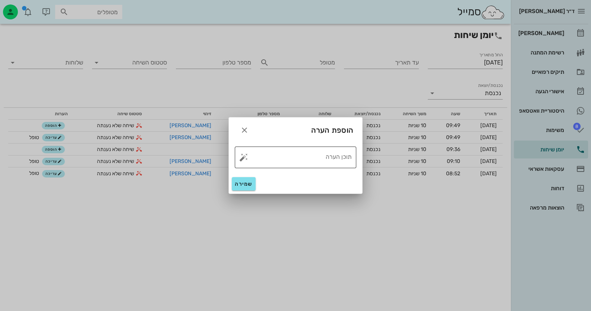
click at [246, 158] on button "button" at bounding box center [243, 157] width 9 height 9
drag, startPoint x: 286, startPoint y: 146, endPoint x: 270, endPoint y: 157, distance: 19.3
click at [286, 147] on div "טופל" at bounding box center [275, 148] width 55 height 19
type textarea "טופל"
click at [249, 178] on button "שמירה" at bounding box center [244, 183] width 24 height 13
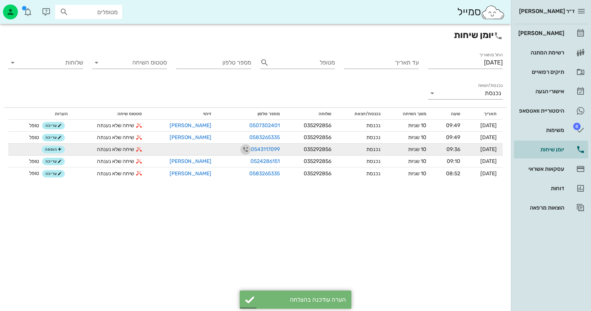
click at [241, 149] on icon "button" at bounding box center [245, 149] width 9 height 9
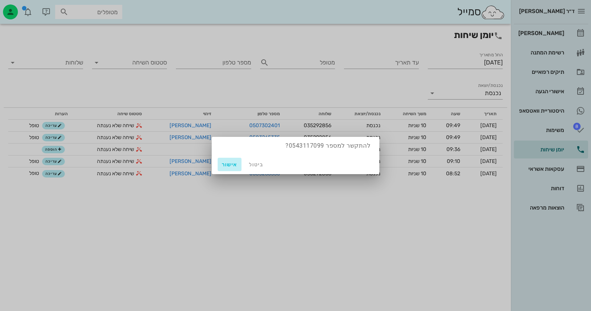
click at [230, 164] on span "אישור" at bounding box center [229, 164] width 18 height 6
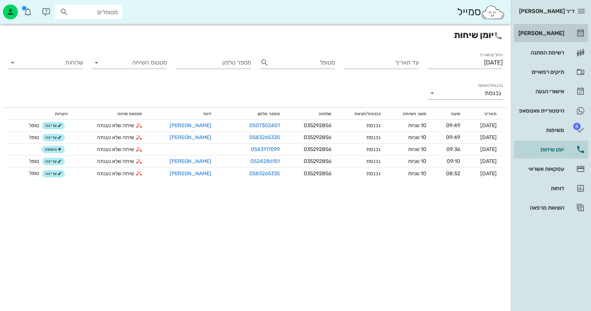
click at [557, 37] on div "[PERSON_NAME]" at bounding box center [539, 33] width 47 height 12
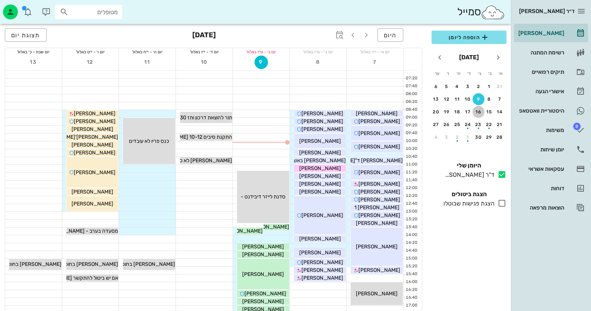
click at [479, 111] on div "16" at bounding box center [478, 111] width 12 height 5
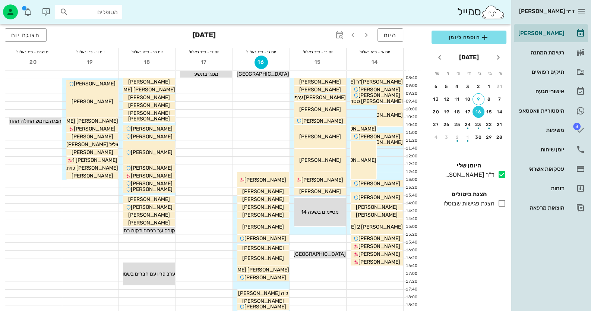
scroll to position [74, 0]
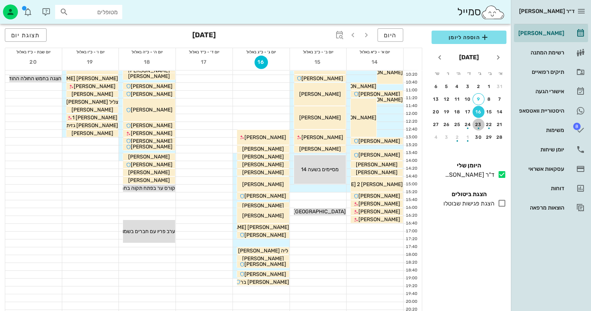
click at [477, 125] on div "button" at bounding box center [478, 126] width 12 height 4
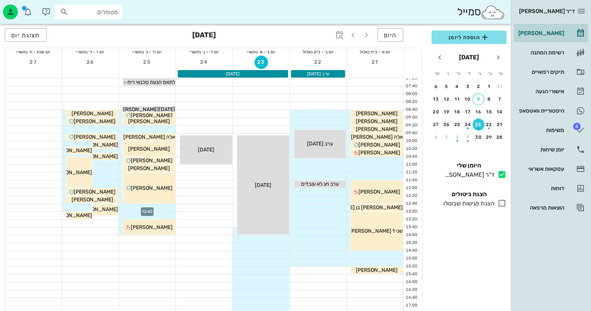
click at [169, 208] on div at bounding box center [147, 207] width 57 height 7
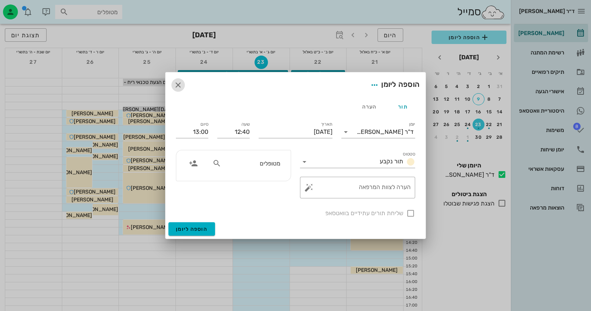
click at [177, 82] on icon "button" at bounding box center [178, 84] width 9 height 9
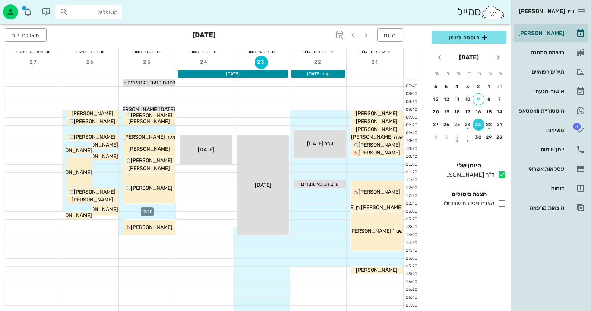
click at [166, 207] on div at bounding box center [147, 207] width 57 height 7
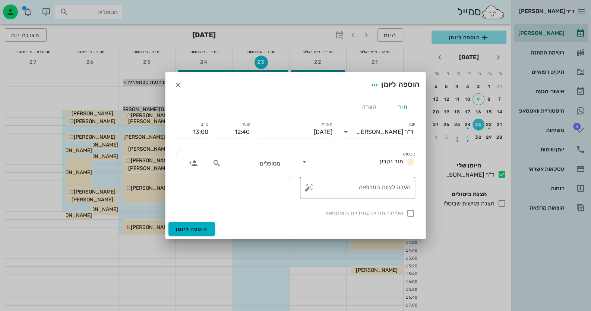
click at [308, 187] on button "button" at bounding box center [308, 187] width 9 height 9
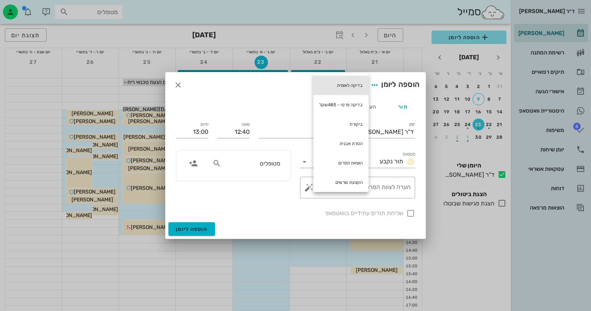
click at [359, 85] on div "בדיקה לאומית" at bounding box center [340, 85] width 55 height 19
type textarea "בדיקה לאומית"
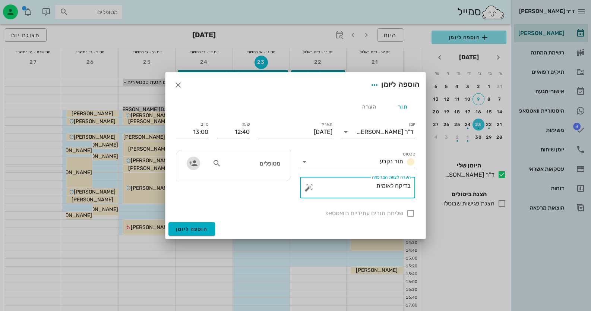
click at [188, 163] on span "button" at bounding box center [193, 163] width 13 height 9
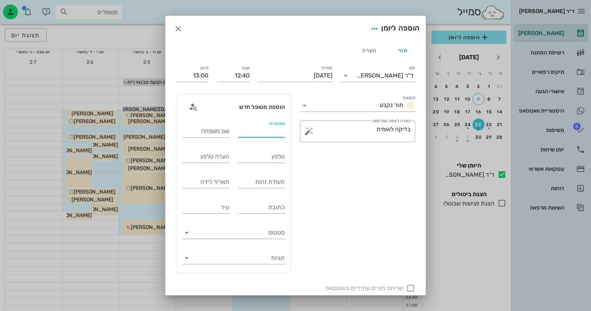
click at [276, 131] on input "שם פרטי" at bounding box center [261, 131] width 47 height 12
type input "[PERSON_NAME]"
click at [227, 130] on div "שם משפחה" at bounding box center [205, 131] width 47 height 12
type input "[PERSON_NAME]"
click at [246, 158] on input "טלפון" at bounding box center [261, 156] width 47 height 12
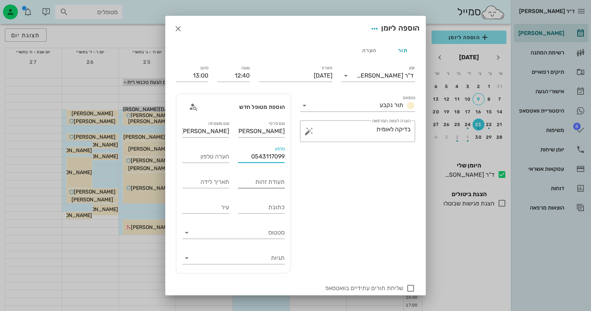
type input "0543117099"
click at [246, 182] on input "תעודת זהות" at bounding box center [261, 182] width 47 height 12
type input "49790454"
click at [409, 286] on div at bounding box center [410, 287] width 13 height 13
checkbox input "true"
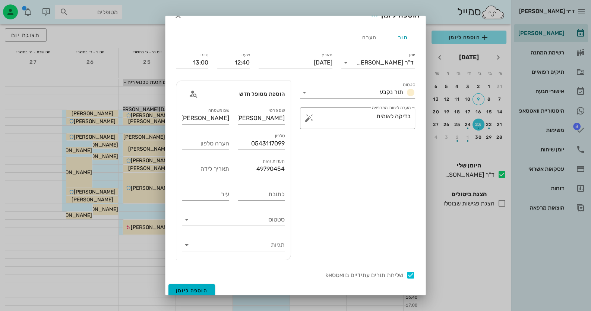
scroll to position [18, 0]
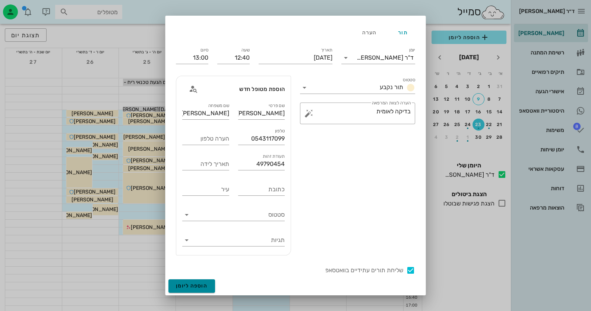
click at [207, 285] on span "הוספה ליומן" at bounding box center [192, 285] width 32 height 6
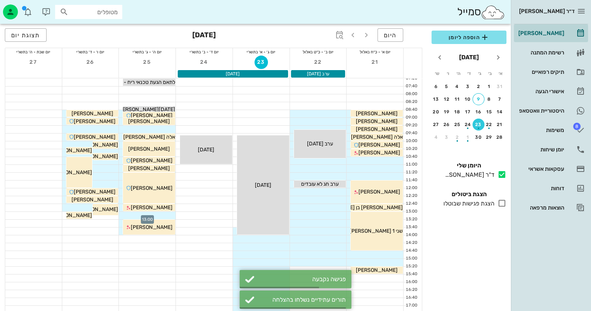
click at [166, 216] on div at bounding box center [147, 214] width 57 height 7
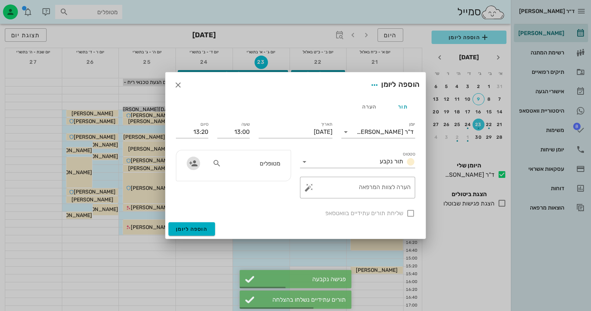
click at [193, 163] on icon "button" at bounding box center [193, 163] width 9 height 9
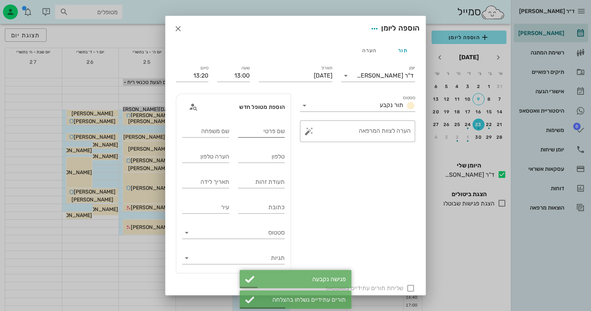
click at [276, 132] on input "שם פרטי" at bounding box center [261, 131] width 47 height 12
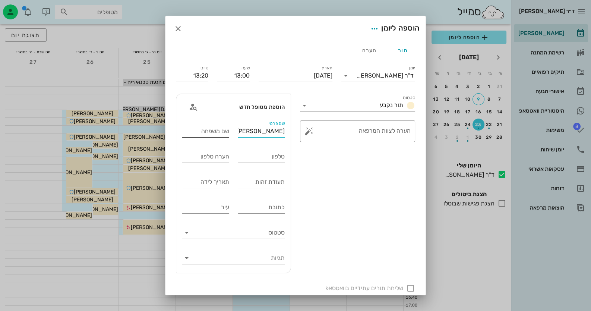
type input "[PERSON_NAME]"
click at [217, 132] on input "שם משפחה" at bounding box center [205, 131] width 47 height 12
type input "[PERSON_NAME]"
click at [254, 158] on input "טלפון" at bounding box center [261, 156] width 47 height 12
type input "0526781166"
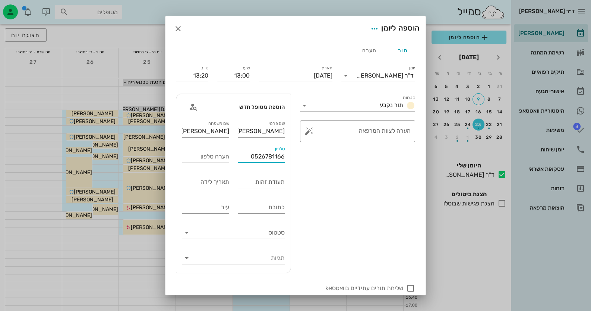
click at [251, 181] on input "תעודת זהות" at bounding box center [261, 182] width 47 height 12
type input "51407989"
click at [311, 131] on button "button" at bounding box center [308, 131] width 9 height 9
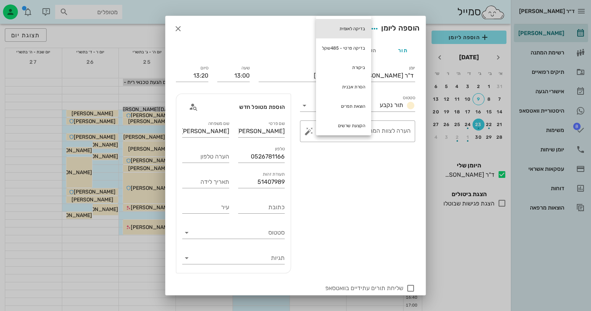
click at [349, 30] on div "בדיקה לאומית" at bounding box center [343, 28] width 55 height 19
type textarea "בדיקה לאומית"
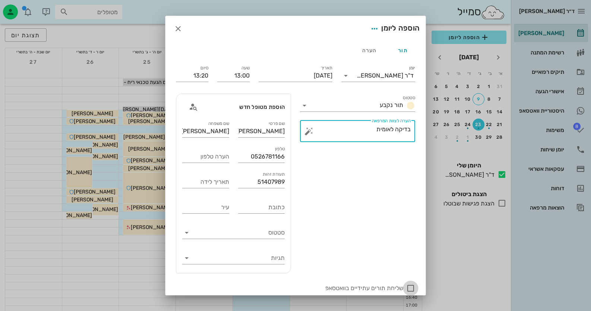
click at [411, 285] on div at bounding box center [410, 287] width 13 height 13
checkbox input "true"
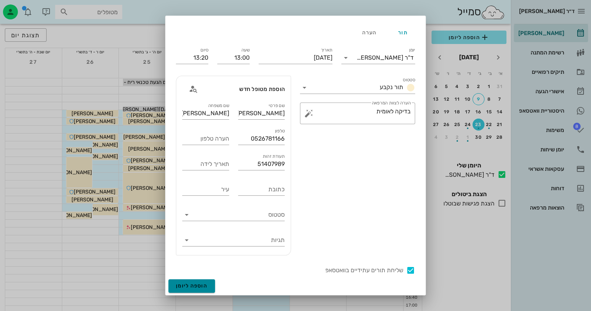
click at [193, 284] on span "הוספה ליומן" at bounding box center [192, 285] width 32 height 6
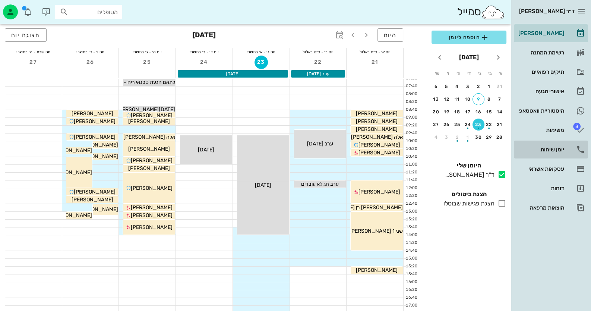
click at [563, 149] on div "יומן שיחות" at bounding box center [539, 149] width 47 height 6
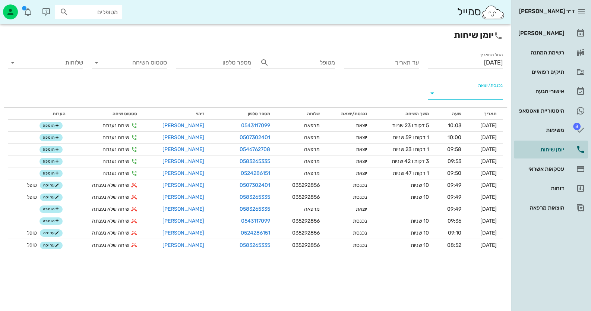
click at [489, 91] on input "נכנסת/יוצאת" at bounding box center [470, 93] width 63 height 12
click at [483, 95] on div "נכנסת" at bounding box center [478, 99] width 16 height 18
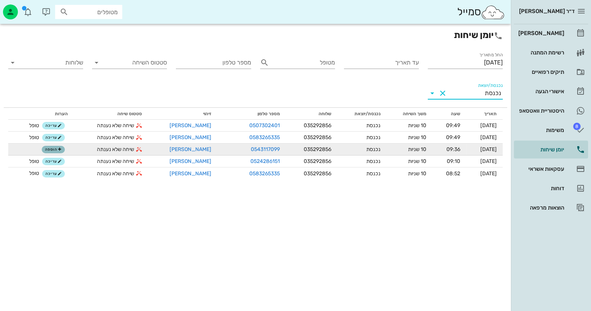
click at [54, 147] on button "הוספה" at bounding box center [53, 149] width 23 height 7
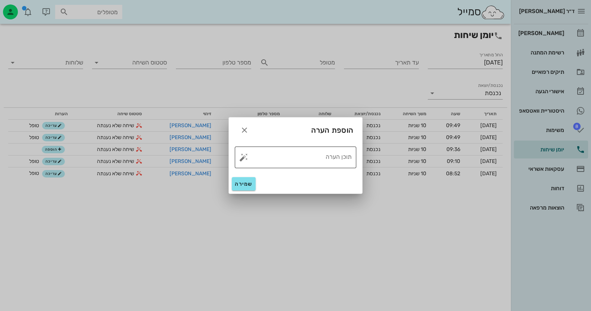
drag, startPoint x: 240, startPoint y: 156, endPoint x: 245, endPoint y: 156, distance: 4.5
click at [242, 156] on button "button" at bounding box center [243, 157] width 9 height 9
click at [291, 151] on div "טופל" at bounding box center [275, 148] width 55 height 19
type textarea "טופל"
click at [247, 181] on span "שמירה" at bounding box center [244, 184] width 18 height 6
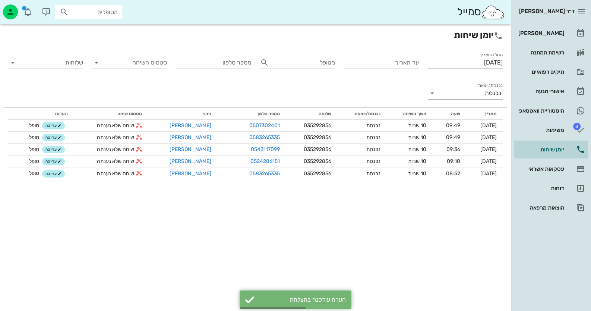
click at [469, 65] on input "[DATE]" at bounding box center [464, 63] width 75 height 12
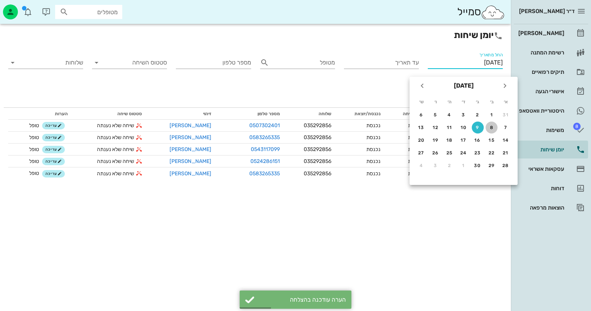
click at [490, 129] on div "8" at bounding box center [491, 127] width 12 height 5
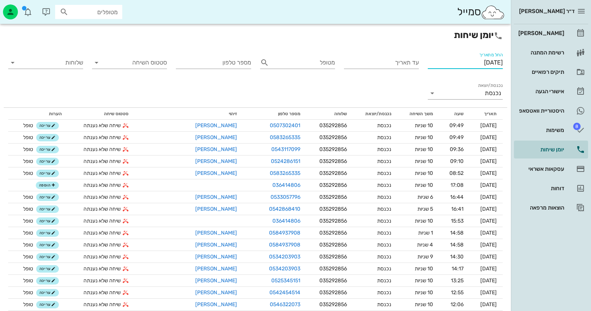
click at [480, 61] on input "[DATE]" at bounding box center [464, 63] width 75 height 12
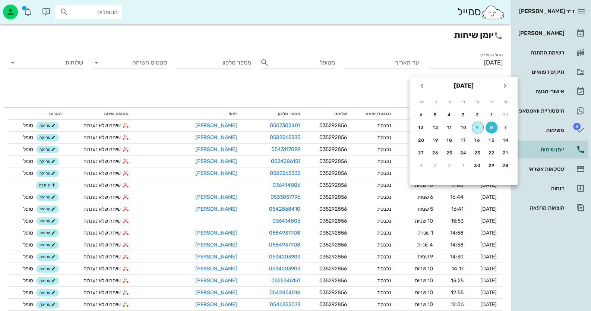
click at [477, 125] on div "9" at bounding box center [477, 127] width 11 height 5
type input "[DATE]"
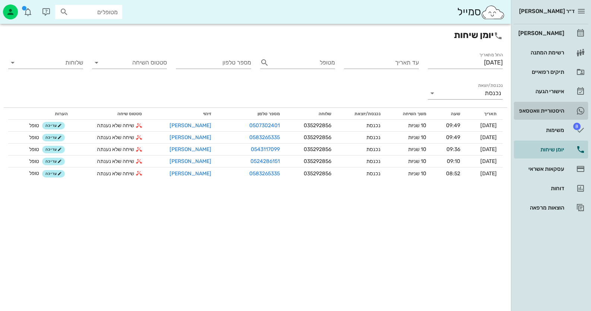
click at [564, 109] on link "היסטוריית וואטסאפ" at bounding box center [550, 111] width 74 height 18
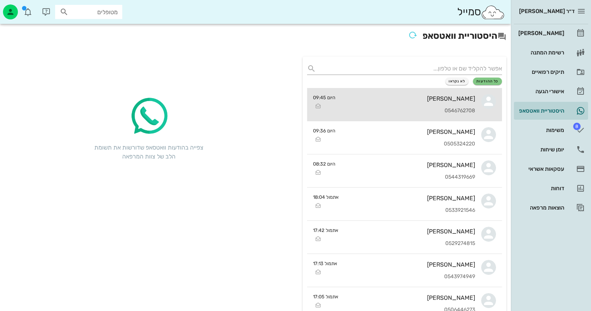
click at [437, 101] on div "[PERSON_NAME]" at bounding box center [408, 98] width 134 height 7
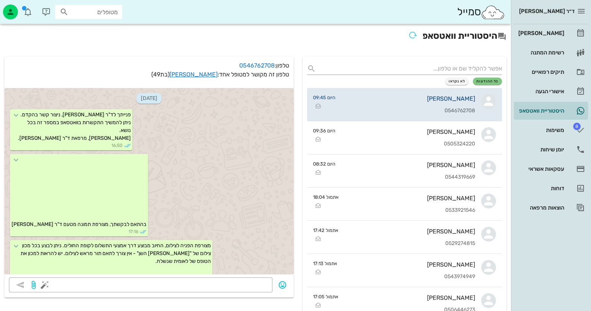
scroll to position [211, 0]
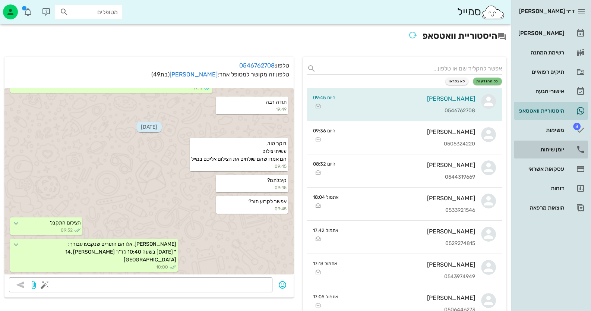
click at [552, 146] on div "יומן שיחות" at bounding box center [539, 149] width 47 height 6
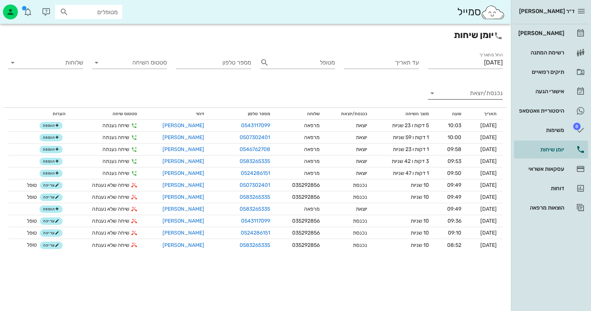
click at [483, 98] on input "נכנסת/יוצאת" at bounding box center [470, 93] width 63 height 12
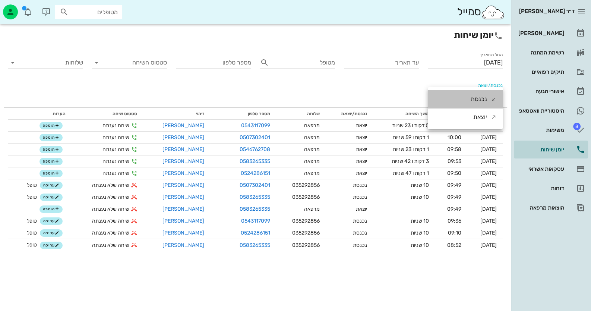
click at [479, 101] on div "נכנסת" at bounding box center [478, 99] width 16 height 18
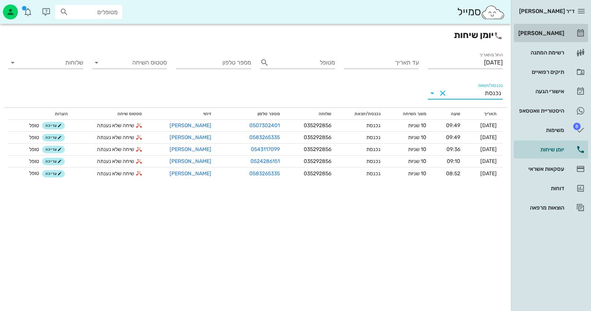
click at [549, 33] on div "[PERSON_NAME]" at bounding box center [539, 33] width 47 height 6
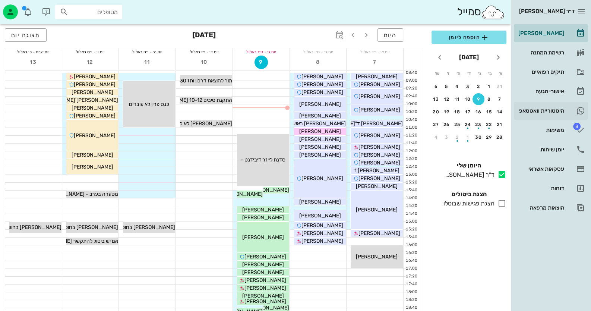
scroll to position [37, 0]
click at [475, 112] on div "16" at bounding box center [478, 111] width 12 height 5
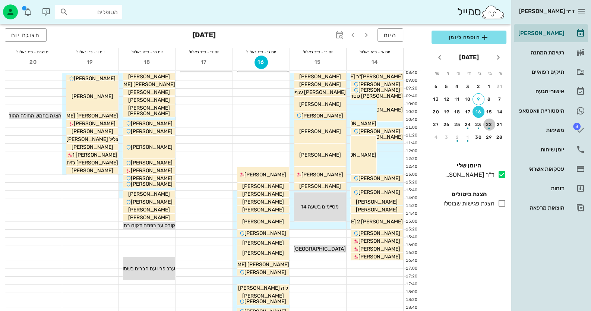
click at [490, 124] on div "button" at bounding box center [489, 126] width 12 height 4
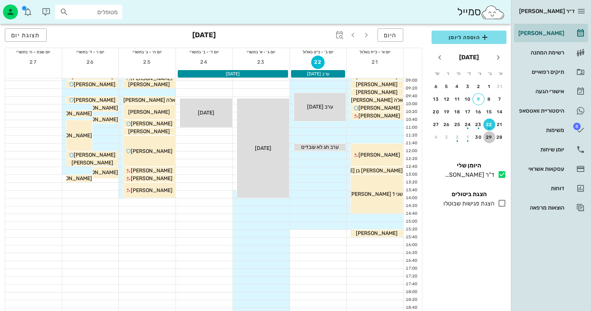
click at [488, 135] on div "29" at bounding box center [489, 136] width 12 height 5
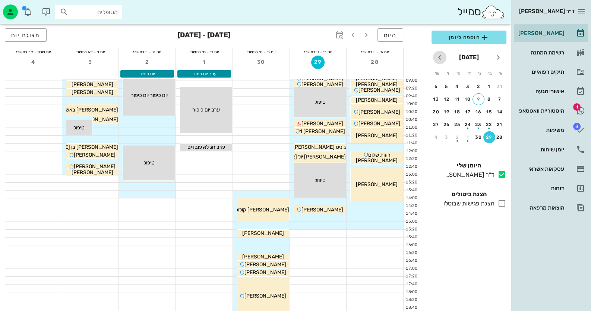
click at [439, 57] on icon "חודש הבא" at bounding box center [439, 57] width 9 height 9
click at [487, 96] on div "6" at bounding box center [489, 98] width 12 height 5
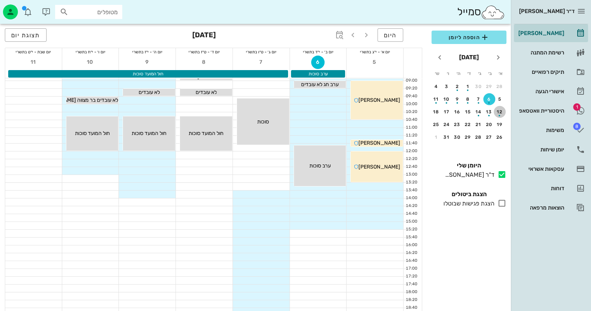
click at [496, 108] on button "12" at bounding box center [499, 112] width 12 height 12
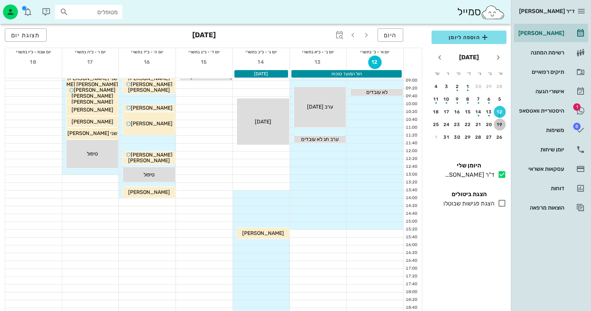
click at [501, 125] on div "19" at bounding box center [499, 124] width 12 height 5
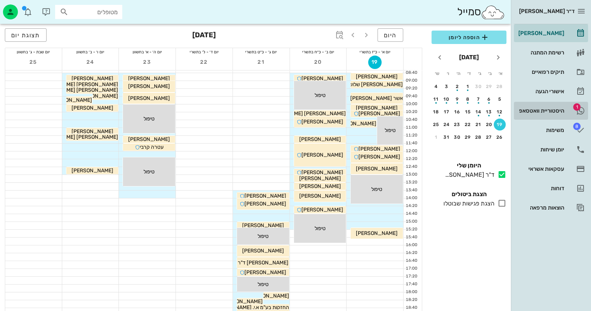
click at [562, 111] on div "היסטוריית וואטסאפ" at bounding box center [539, 111] width 47 height 6
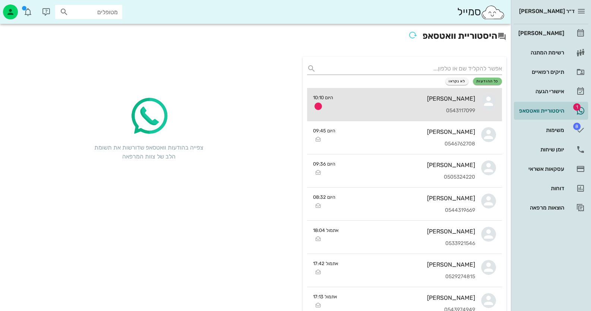
click at [461, 97] on div "[PERSON_NAME]" at bounding box center [407, 98] width 136 height 7
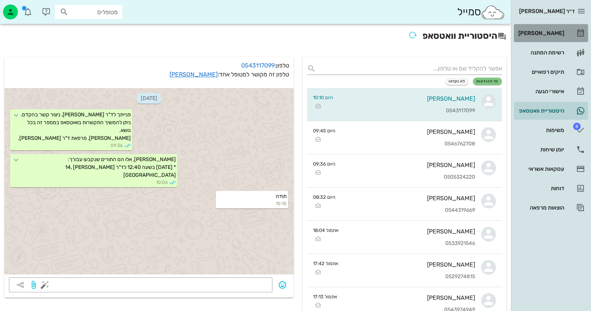
click at [554, 35] on div "[PERSON_NAME]" at bounding box center [539, 33] width 47 height 6
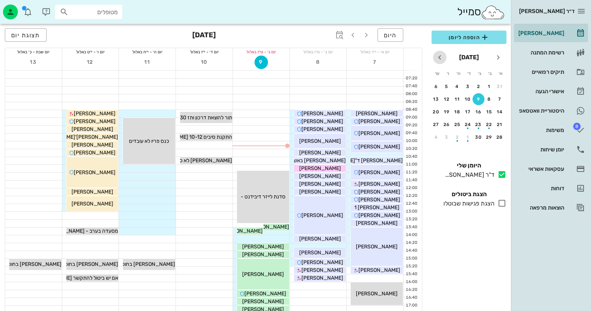
click at [440, 56] on icon "חודש הבא" at bounding box center [439, 57] width 9 height 9
click at [467, 88] on div "button" at bounding box center [468, 88] width 12 height 4
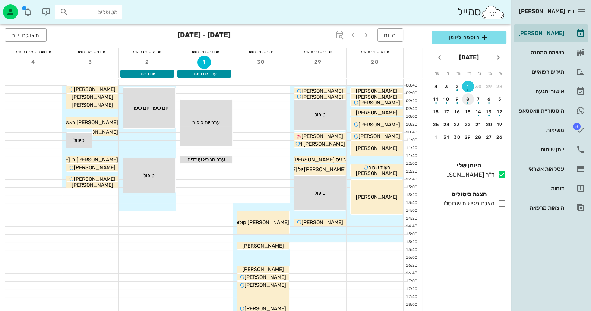
scroll to position [37, 0]
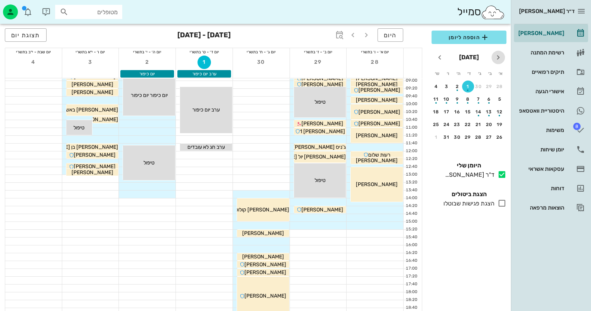
click at [497, 58] on icon "חודש שעבר" at bounding box center [497, 57] width 9 height 9
click at [490, 122] on div "22" at bounding box center [489, 124] width 12 height 5
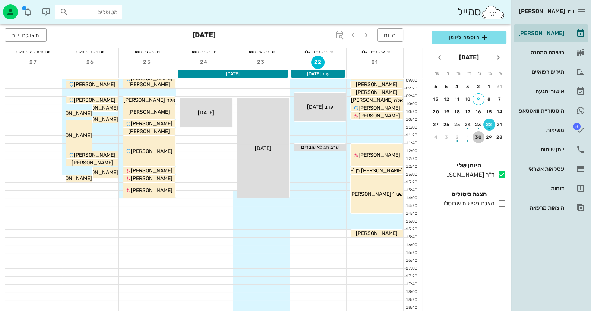
click at [477, 134] on div "30" at bounding box center [478, 136] width 12 height 5
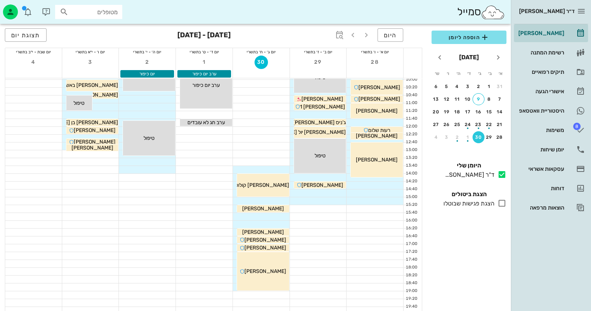
scroll to position [74, 0]
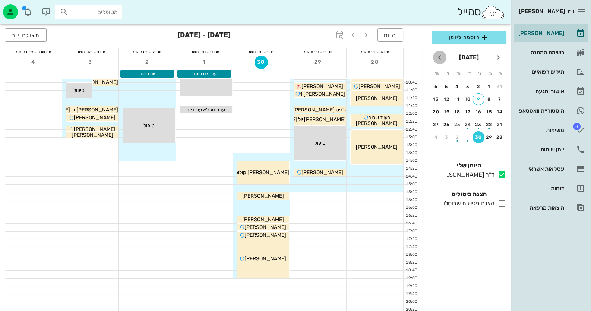
click at [438, 57] on icon "חודש הבא" at bounding box center [439, 57] width 9 height 9
click at [497, 59] on icon "חודש שעבר" at bounding box center [497, 57] width 9 height 9
click at [537, 109] on div "היסטוריית וואטסאפ" at bounding box center [539, 111] width 47 height 6
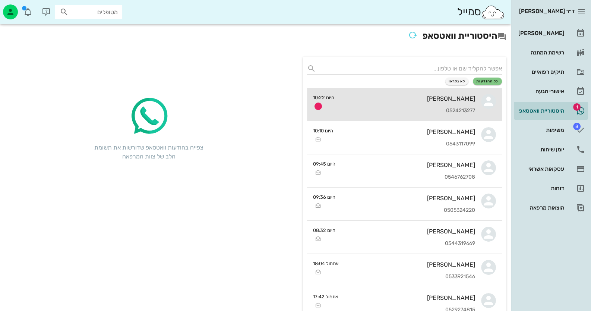
click at [421, 100] on div "[PERSON_NAME]" at bounding box center [407, 98] width 135 height 7
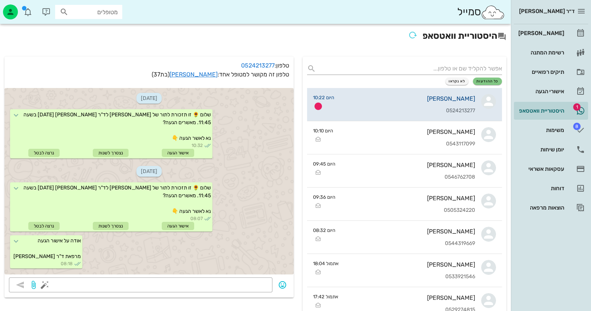
scroll to position [327, 0]
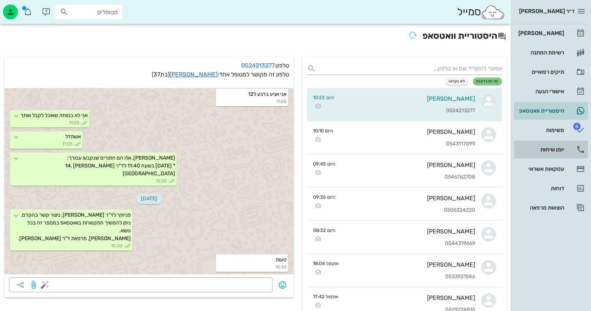
click at [551, 148] on div "יומן שיחות" at bounding box center [539, 149] width 47 height 6
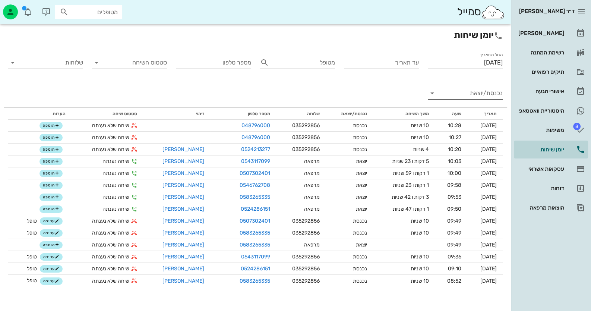
click at [486, 93] on input "נכנסת/יוצאת" at bounding box center [470, 93] width 63 height 12
click at [477, 101] on div "נכנסת" at bounding box center [478, 99] width 16 height 18
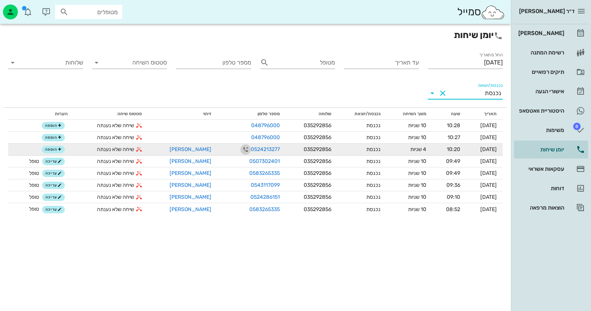
click at [241, 149] on icon "button" at bounding box center [245, 149] width 9 height 9
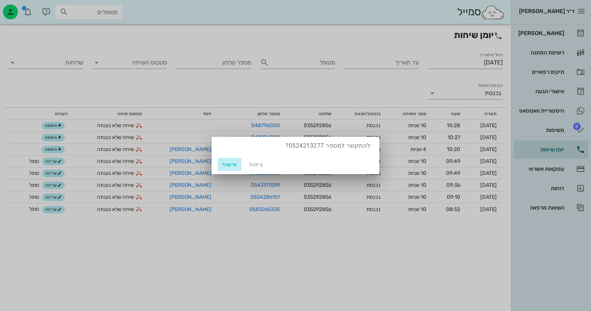
click at [230, 165] on span "אישור" at bounding box center [229, 164] width 18 height 6
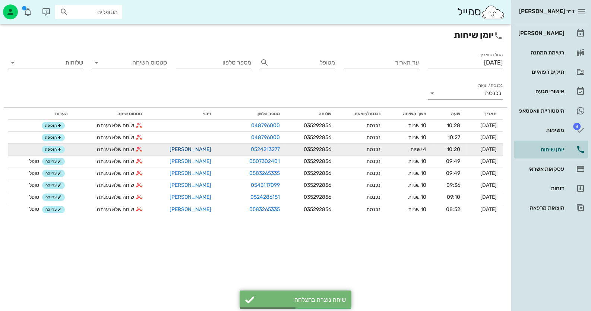
click at [184, 151] on link "[PERSON_NAME]" at bounding box center [190, 149] width 42 height 6
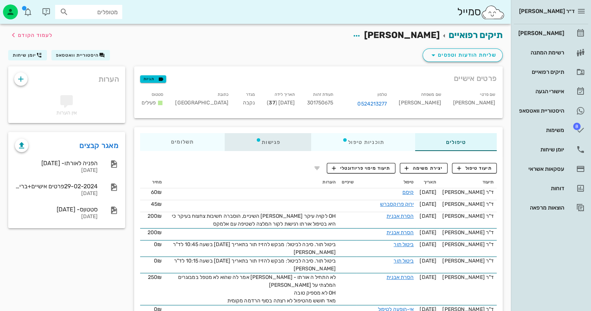
click at [266, 139] on div "פגישות" at bounding box center [268, 142] width 86 height 18
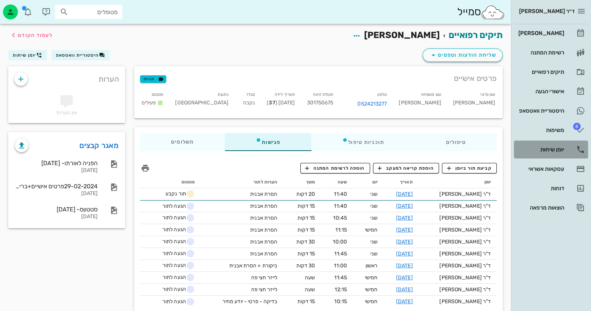
click at [564, 146] on link "יומן שיחות" at bounding box center [550, 149] width 74 height 18
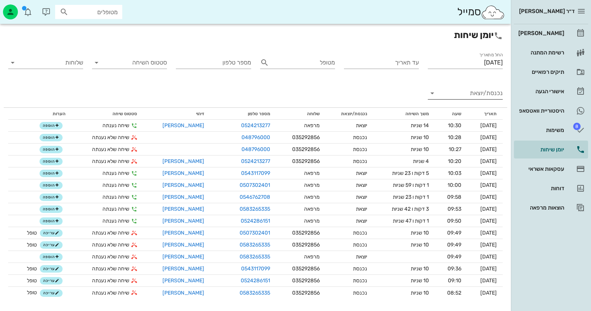
click at [484, 92] on input "נכנסת/יוצאת" at bounding box center [470, 93] width 63 height 12
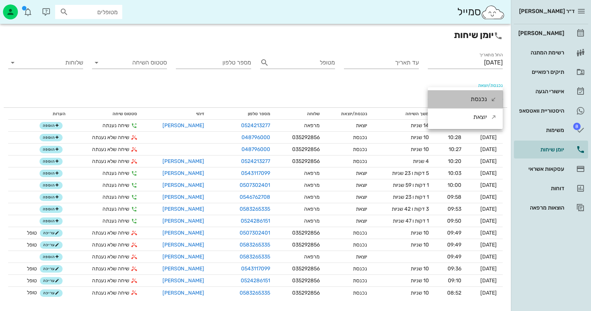
click at [479, 99] on div "נכנסת" at bounding box center [478, 99] width 16 height 18
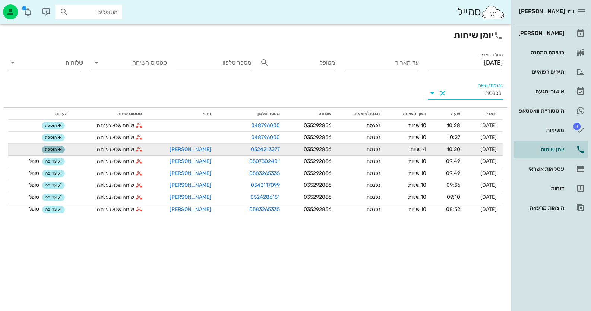
click at [49, 147] on span "הוספה" at bounding box center [53, 149] width 16 height 4
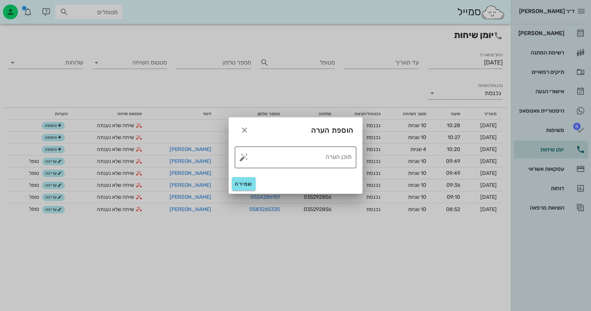
click at [243, 156] on button "button" at bounding box center [243, 157] width 9 height 9
click at [289, 147] on div "טופל" at bounding box center [275, 148] width 55 height 19
type textarea "טופל"
click at [248, 184] on span "שמירה" at bounding box center [244, 184] width 18 height 6
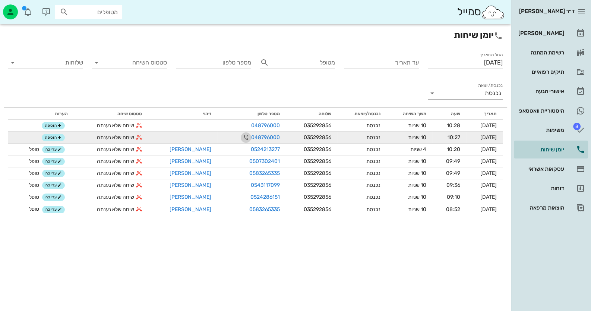
click at [241, 136] on icon "button" at bounding box center [245, 137] width 9 height 9
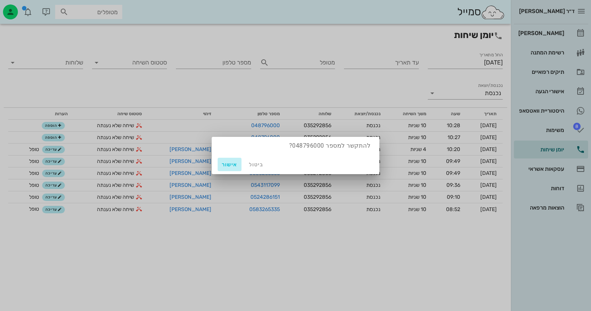
click at [227, 163] on span "אישור" at bounding box center [229, 164] width 18 height 6
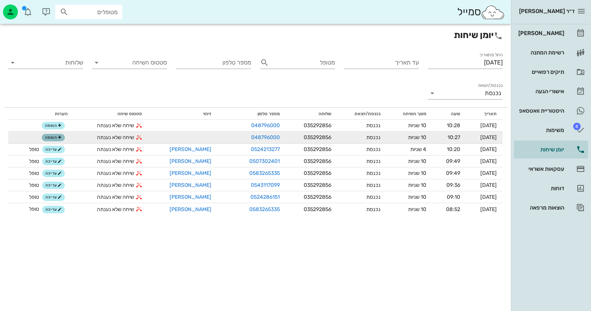
click at [52, 138] on span "הוספה" at bounding box center [53, 137] width 16 height 4
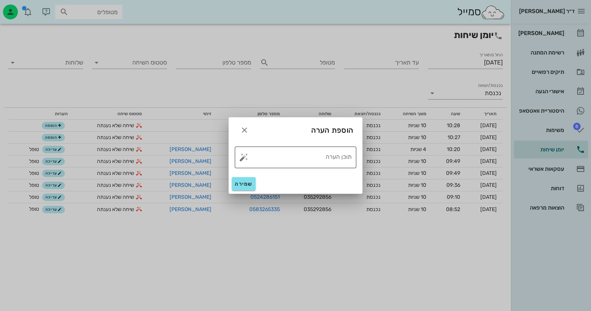
click at [244, 158] on button "button" at bounding box center [243, 157] width 9 height 9
click at [286, 149] on div "טופל" at bounding box center [275, 148] width 55 height 19
type textarea "טופל"
click at [241, 183] on span "שמירה" at bounding box center [244, 184] width 18 height 6
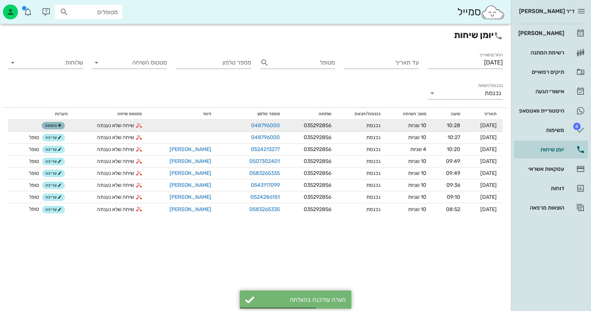
click at [56, 124] on span "הוספה" at bounding box center [53, 125] width 16 height 4
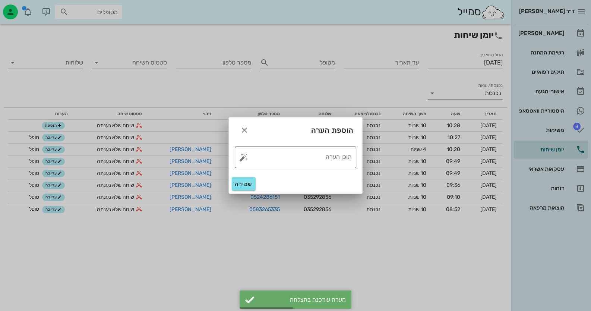
drag, startPoint x: 303, startPoint y: 158, endPoint x: 306, endPoint y: 162, distance: 5.0
click at [303, 158] on textarea "תוכן הערה" at bounding box center [298, 159] width 106 height 18
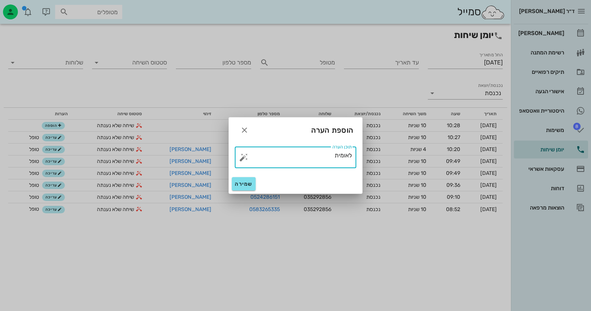
type textarea "לאומית"
click at [230, 181] on div "שמירה" at bounding box center [295, 183] width 133 height 19
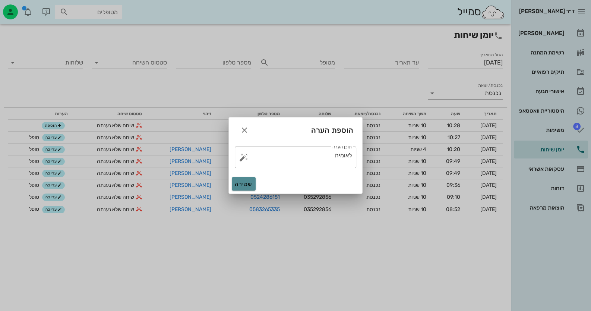
click at [242, 185] on span "שמירה" at bounding box center [244, 184] width 18 height 6
